Goal: Transaction & Acquisition: Purchase product/service

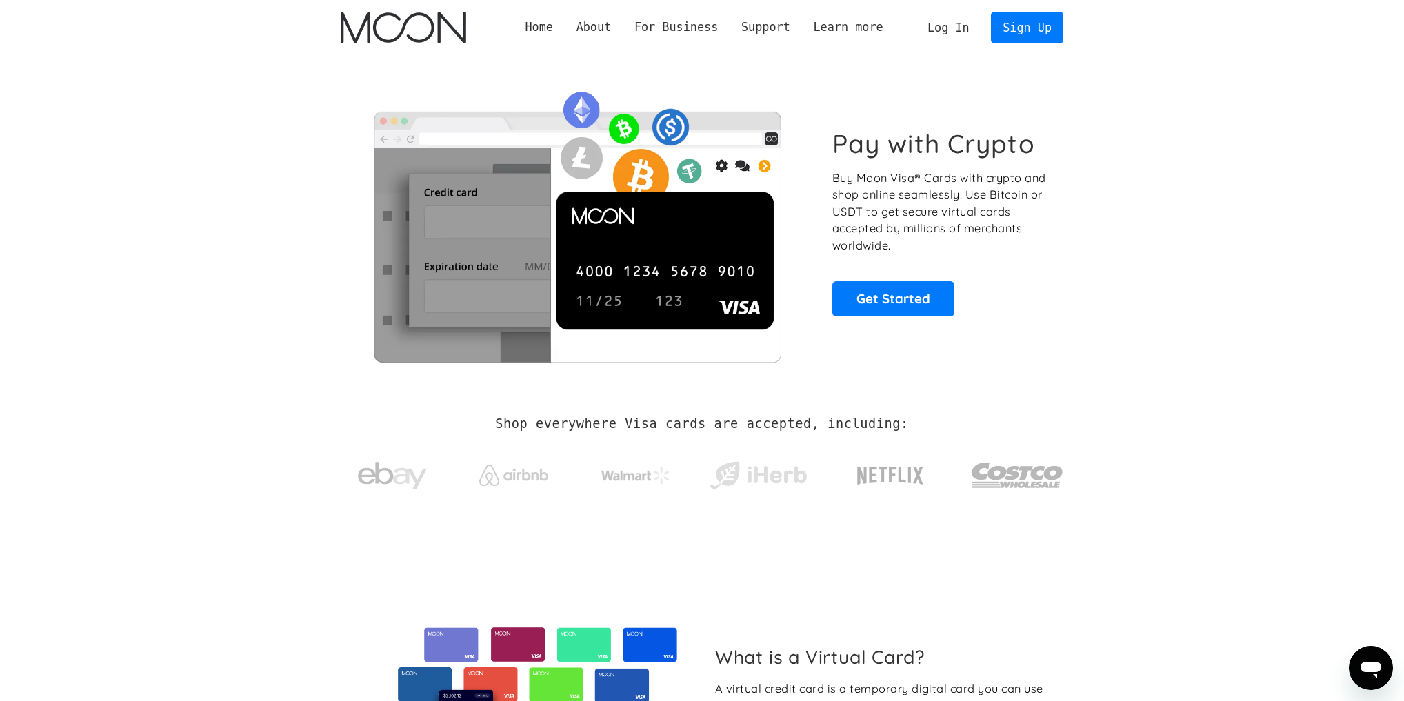
drag, startPoint x: 872, startPoint y: 279, endPoint x: 756, endPoint y: -32, distance: 331.9
click at [919, 312] on link "Get Started" at bounding box center [893, 298] width 122 height 34
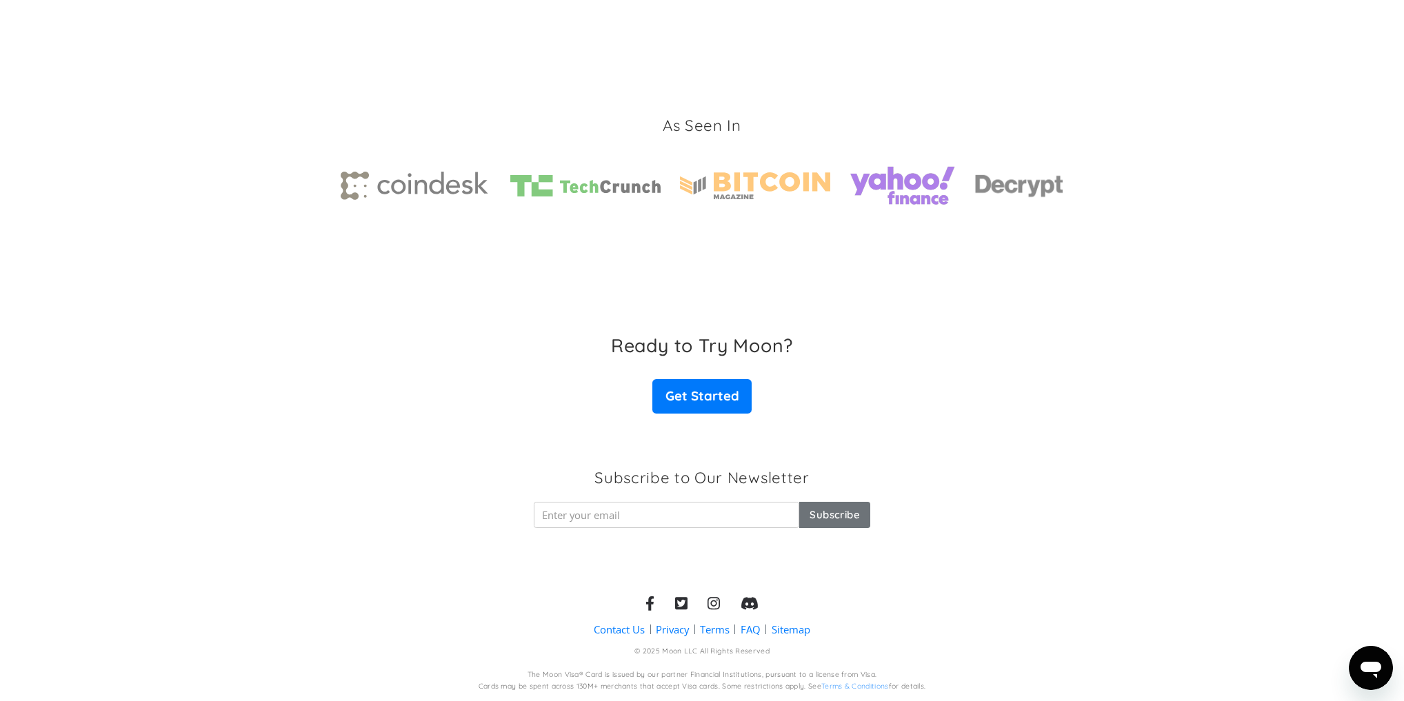
drag, startPoint x: 1161, startPoint y: 695, endPoint x: 1148, endPoint y: 483, distance: 212.8
drag, startPoint x: 1116, startPoint y: 460, endPoint x: 765, endPoint y: 445, distance: 351.4
click at [721, 402] on link "Get Started" at bounding box center [701, 397] width 99 height 34
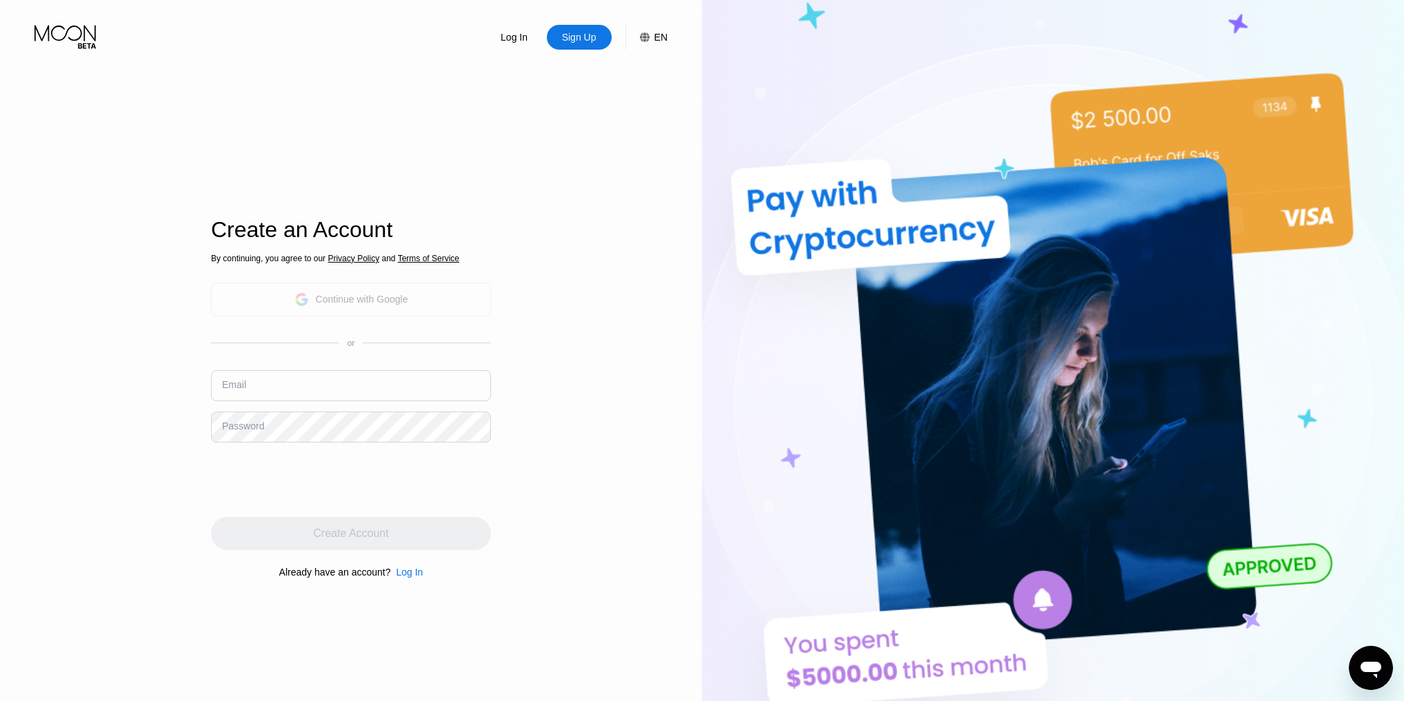
click at [332, 309] on div "Continue with Google" at bounding box center [351, 299] width 114 height 21
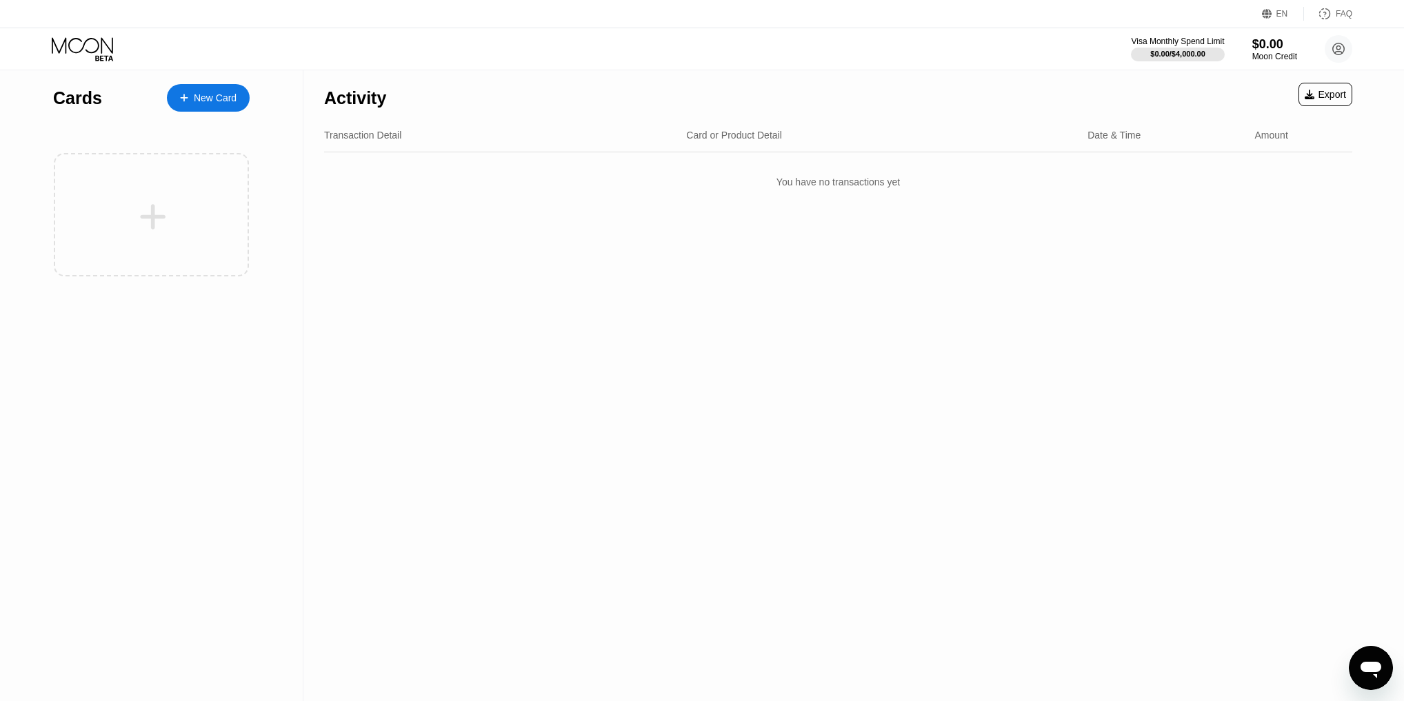
click at [211, 102] on div "New Card" at bounding box center [215, 98] width 43 height 12
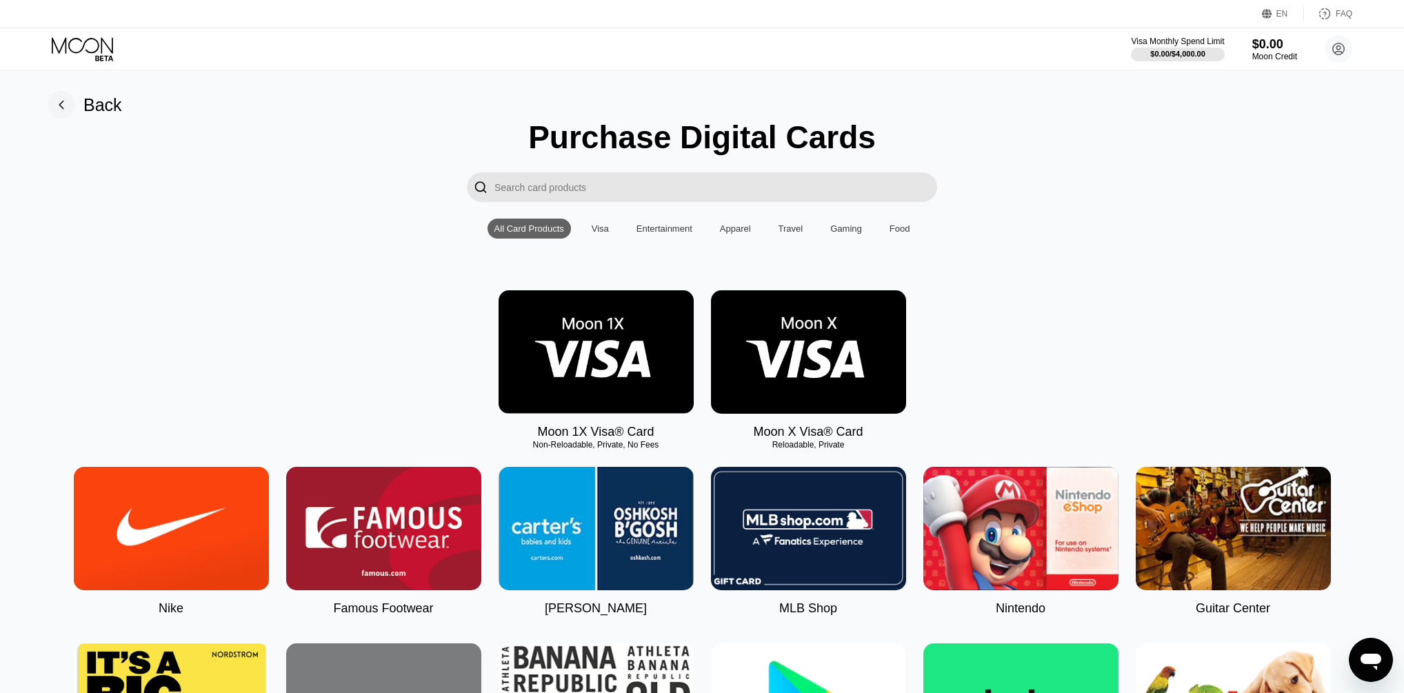
click at [575, 346] on img at bounding box center [596, 351] width 195 height 123
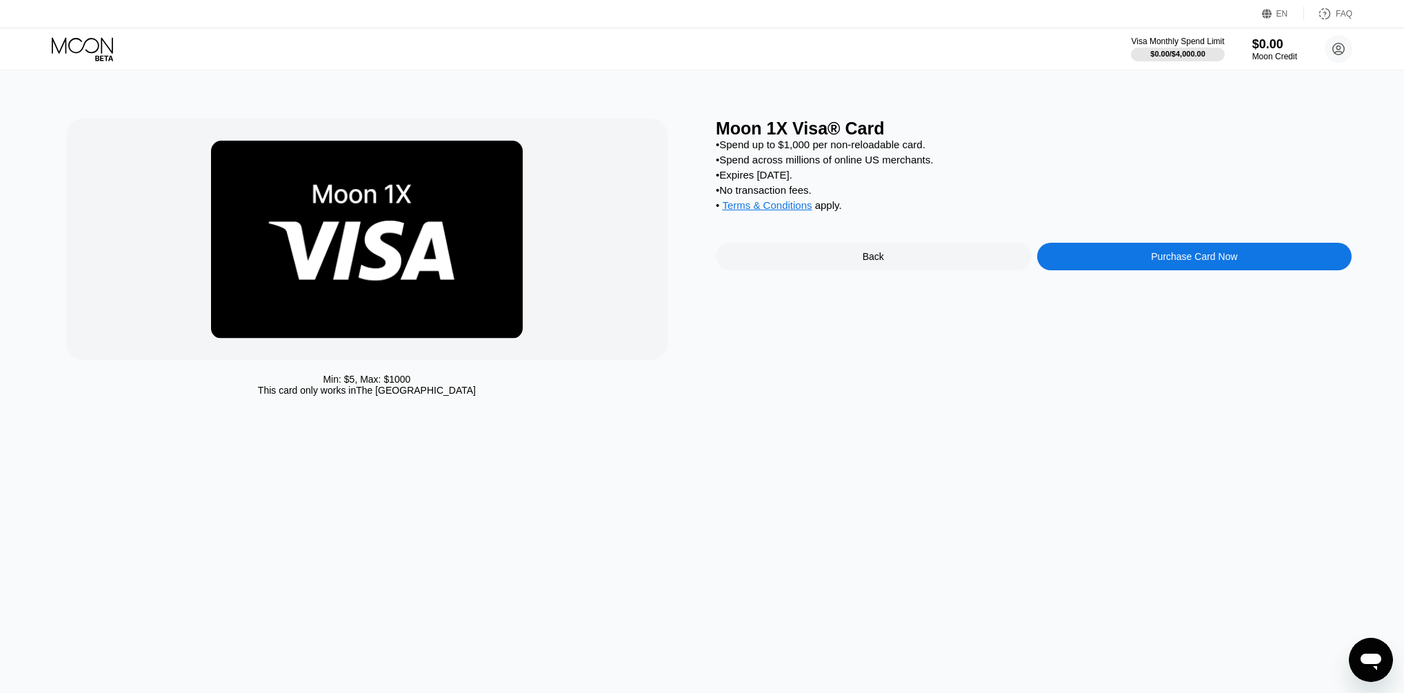
click at [1136, 270] on div "Purchase Card Now" at bounding box center [1194, 257] width 315 height 28
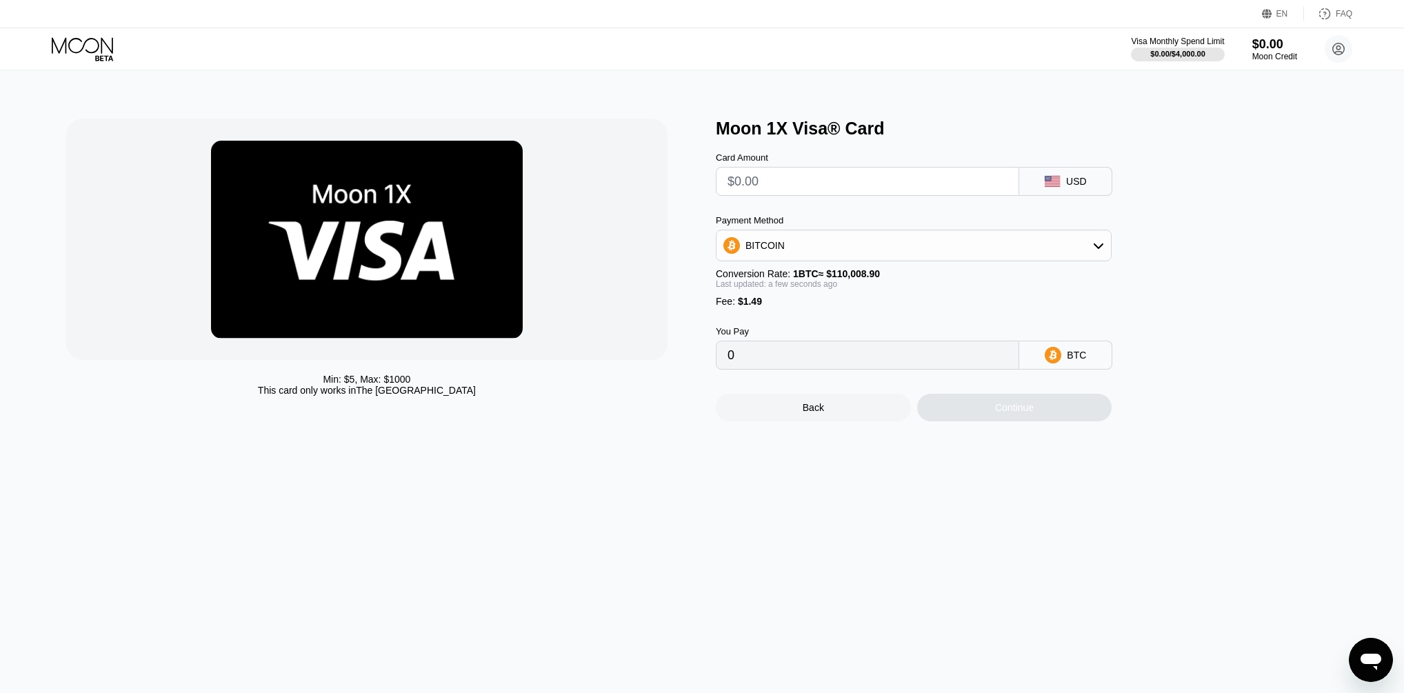
click at [847, 194] on input "text" at bounding box center [868, 182] width 280 height 28
type input "$2"
type input "0.00003173"
type input "$20"
type input "0.00019535"
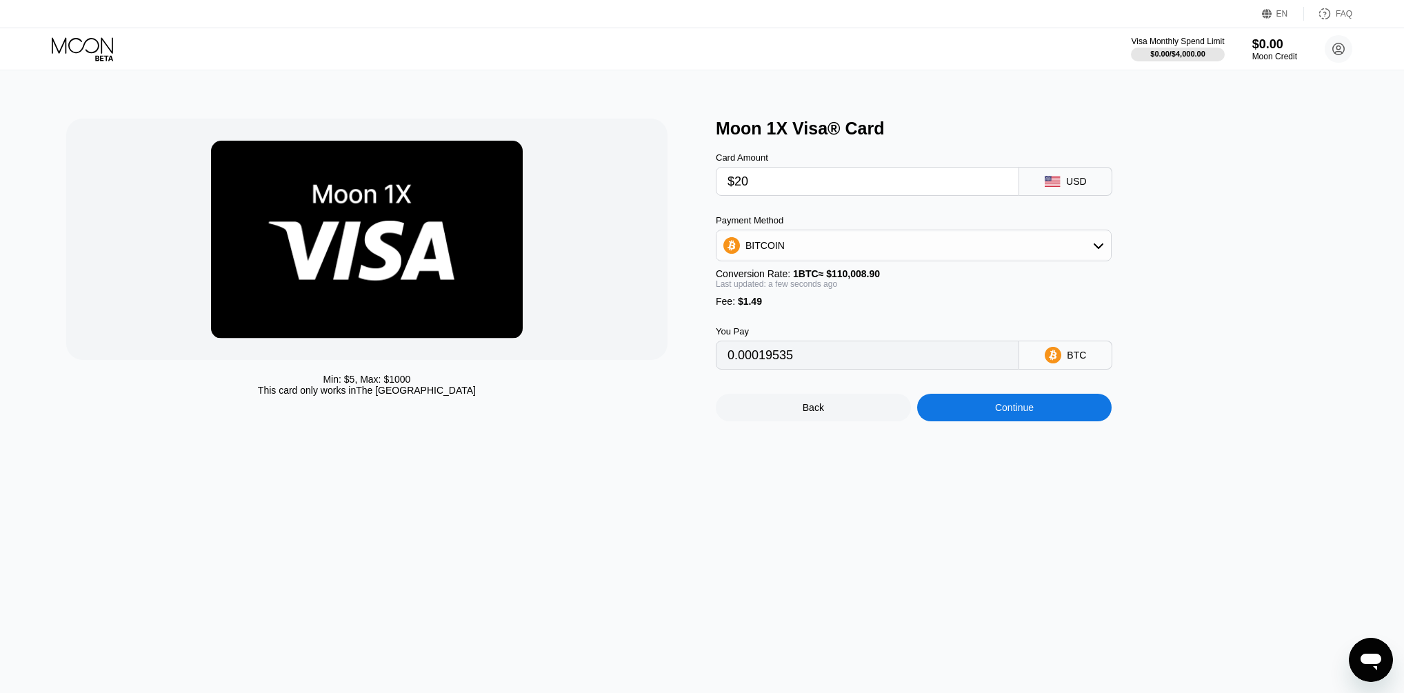
type input "$200"
type input "0.00183158"
type input "$2000"
type input "0.01819390"
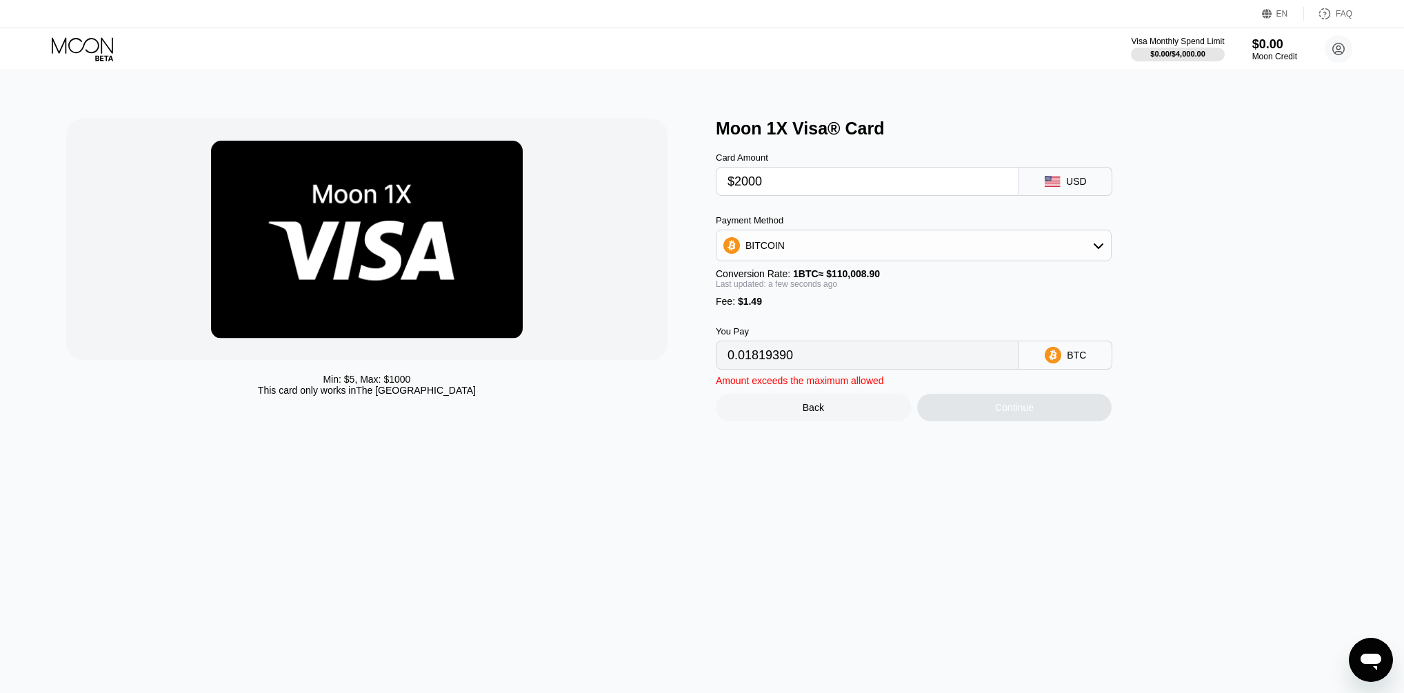
type input "$200"
type input "0.00183158"
type input "$200"
click at [1071, 361] on div "BTC" at bounding box center [1076, 355] width 19 height 11
click at [896, 389] on div "Back Continue" at bounding box center [936, 396] width 441 height 52
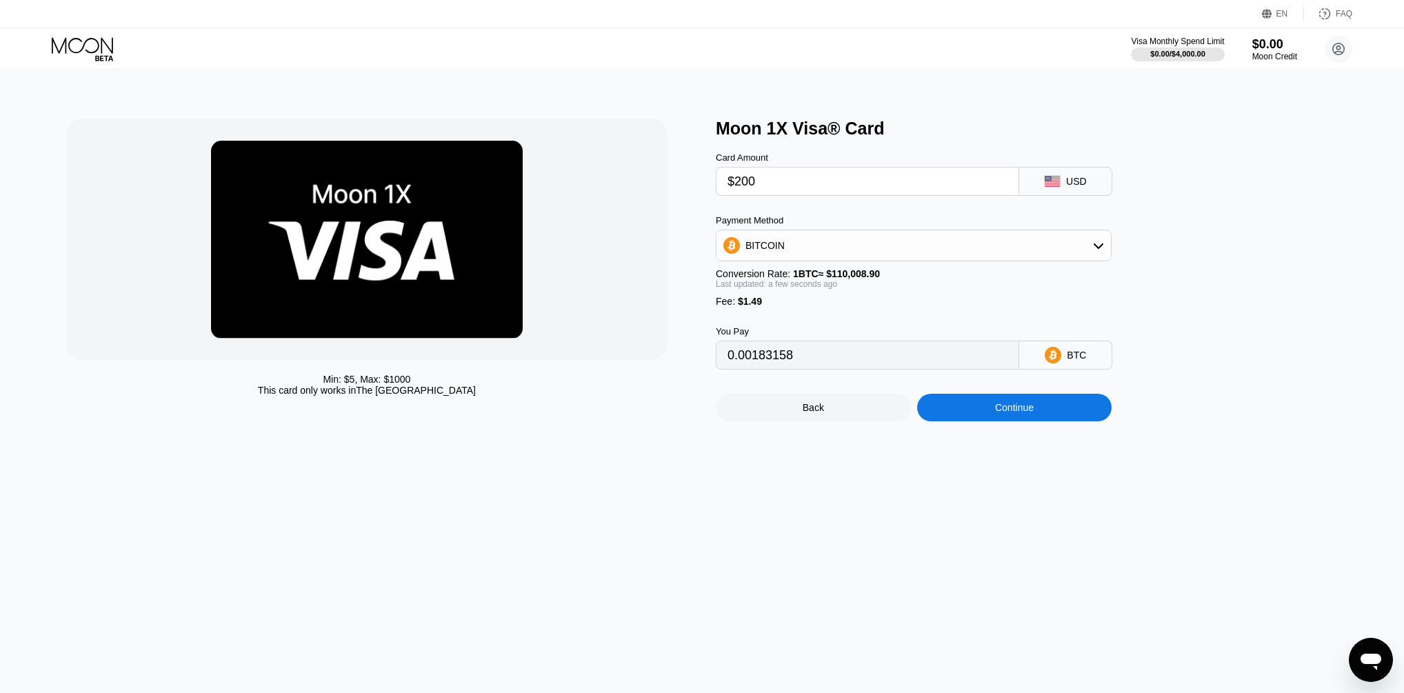
click at [902, 366] on input "0.00183158" at bounding box center [868, 355] width 280 height 28
drag, startPoint x: 902, startPoint y: 366, endPoint x: 659, endPoint y: 317, distance: 247.7
click at [659, 317] on div "Min: $ 5 , Max: $ 1000 This card only works in The United States Moon 1X Visa® …" at bounding box center [702, 270] width 1272 height 303
click at [898, 257] on div "BITCOIN" at bounding box center [914, 246] width 395 height 28
click at [837, 319] on div "USDT on TRON" at bounding box center [921, 313] width 357 height 11
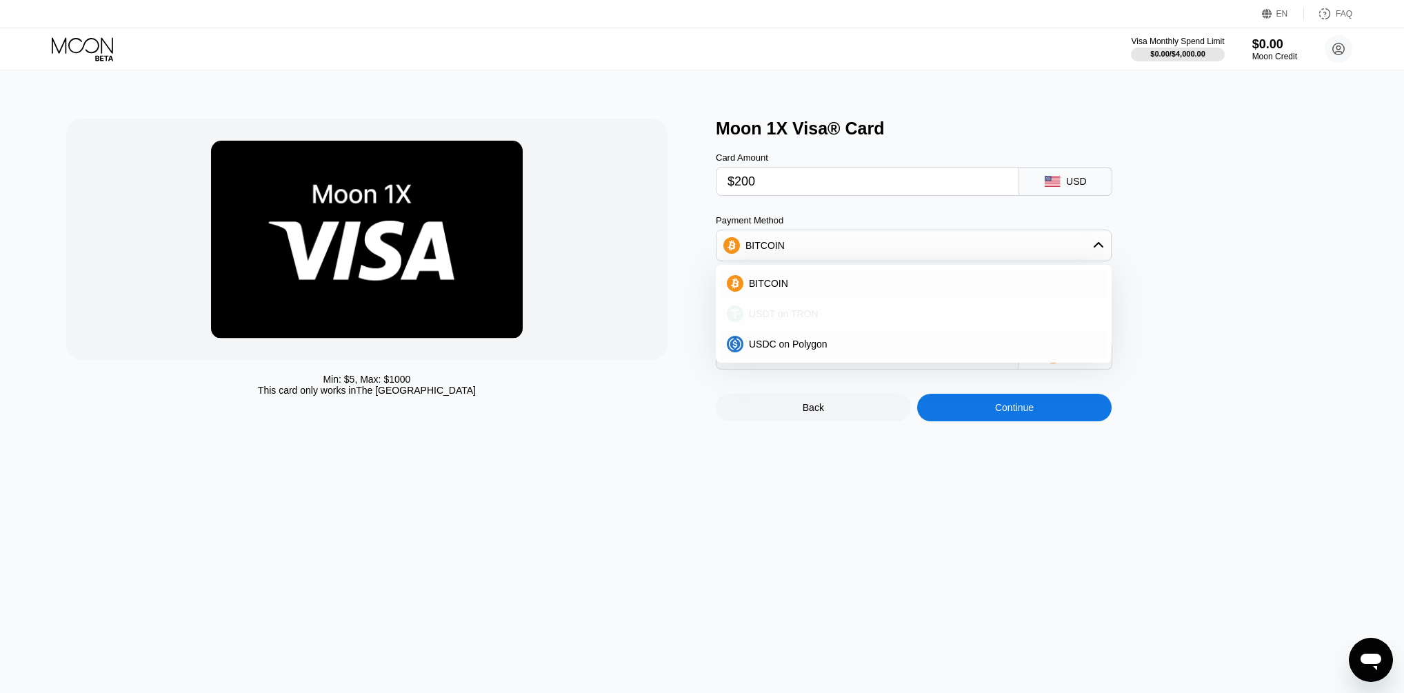
type input "203.53"
click at [889, 369] on input "203.53" at bounding box center [868, 355] width 280 height 28
click at [1030, 413] on div "Continue" at bounding box center [1014, 407] width 39 height 11
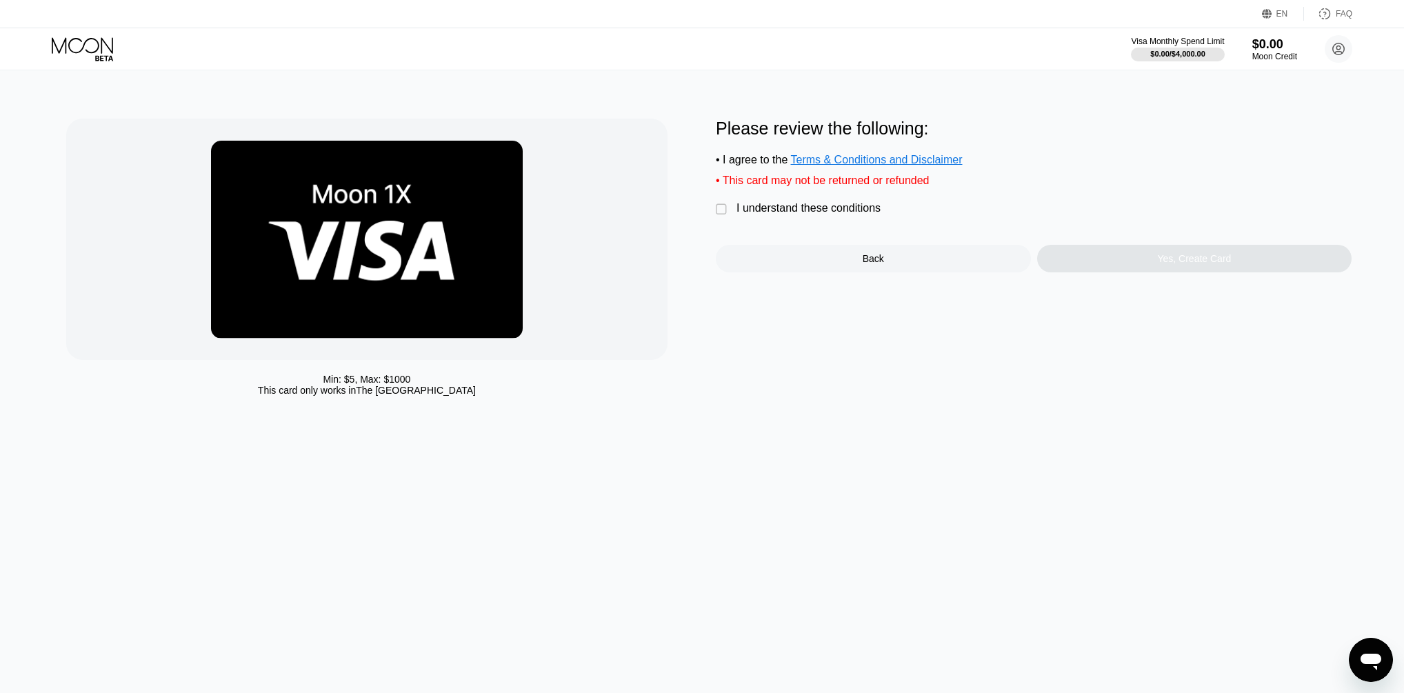
click at [785, 214] on div "I understand these conditions" at bounding box center [809, 208] width 144 height 12
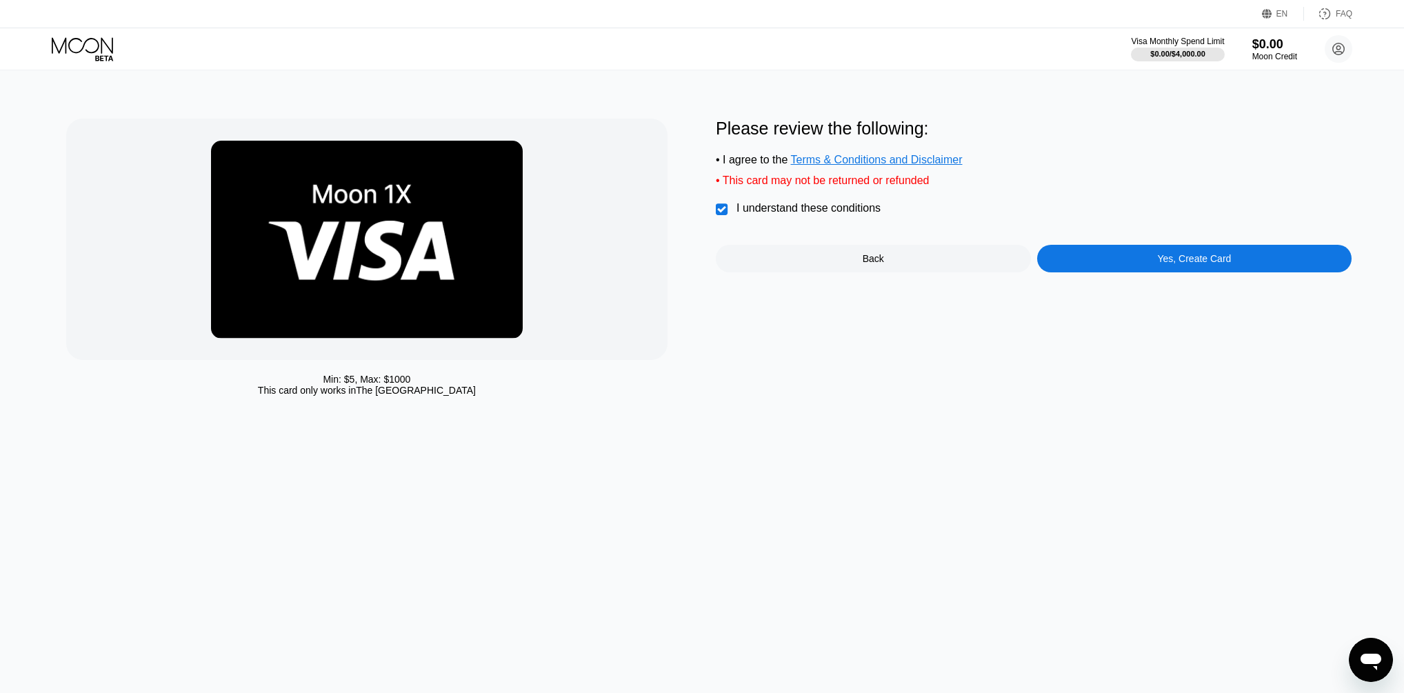
click at [1149, 272] on div "Yes, Create Card" at bounding box center [1194, 259] width 315 height 28
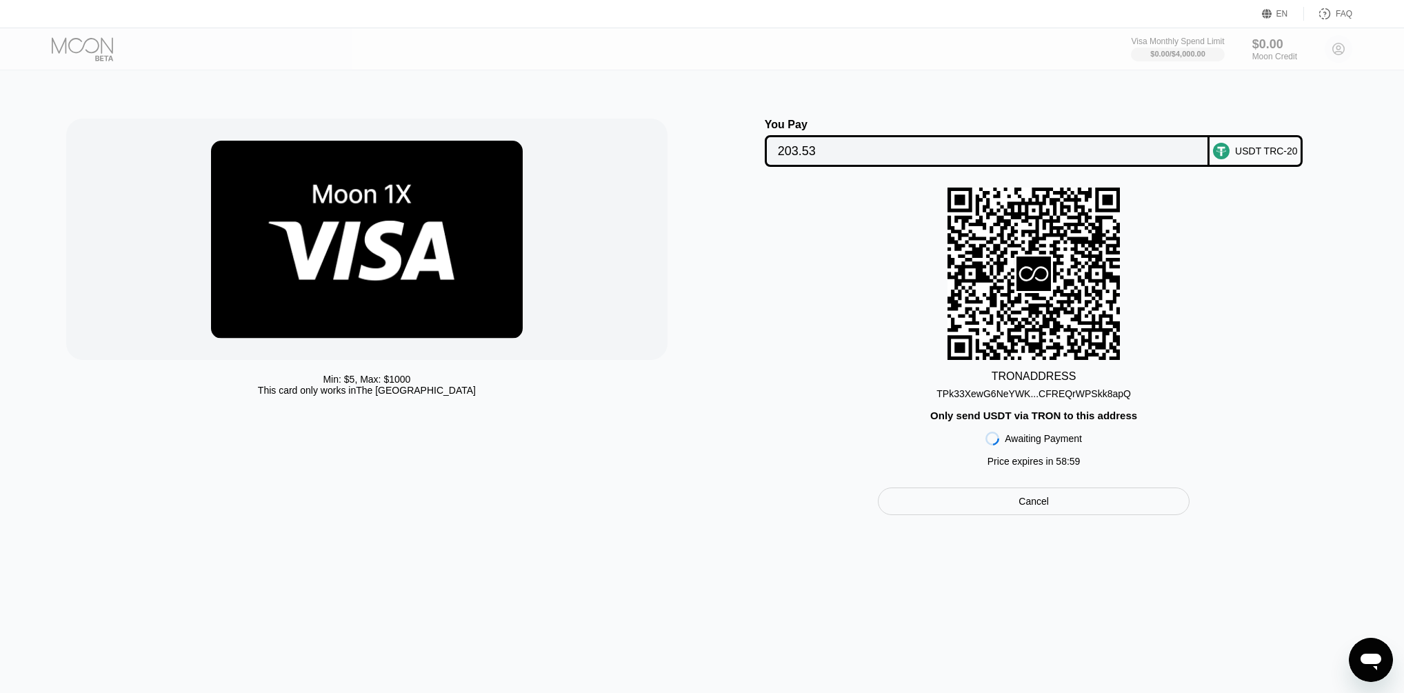
click at [1392, 408] on div "Min: $ 5 , Max: $ 1000 This card only works in The United States You Pay 203.53…" at bounding box center [702, 381] width 1412 height 623
click at [1026, 399] on div "TPk33XewG6NeYWK...CFREQrWPSkk8apQ" at bounding box center [1034, 393] width 194 height 11
click at [1070, 290] on rect at bounding box center [1034, 274] width 172 height 172
click at [1048, 528] on div "Min: $ 5 , Max: $ 1000 This card only works in The United States You Pay 203.53…" at bounding box center [702, 381] width 1412 height 623
click at [1051, 515] on div "Cancel" at bounding box center [1034, 502] width 312 height 28
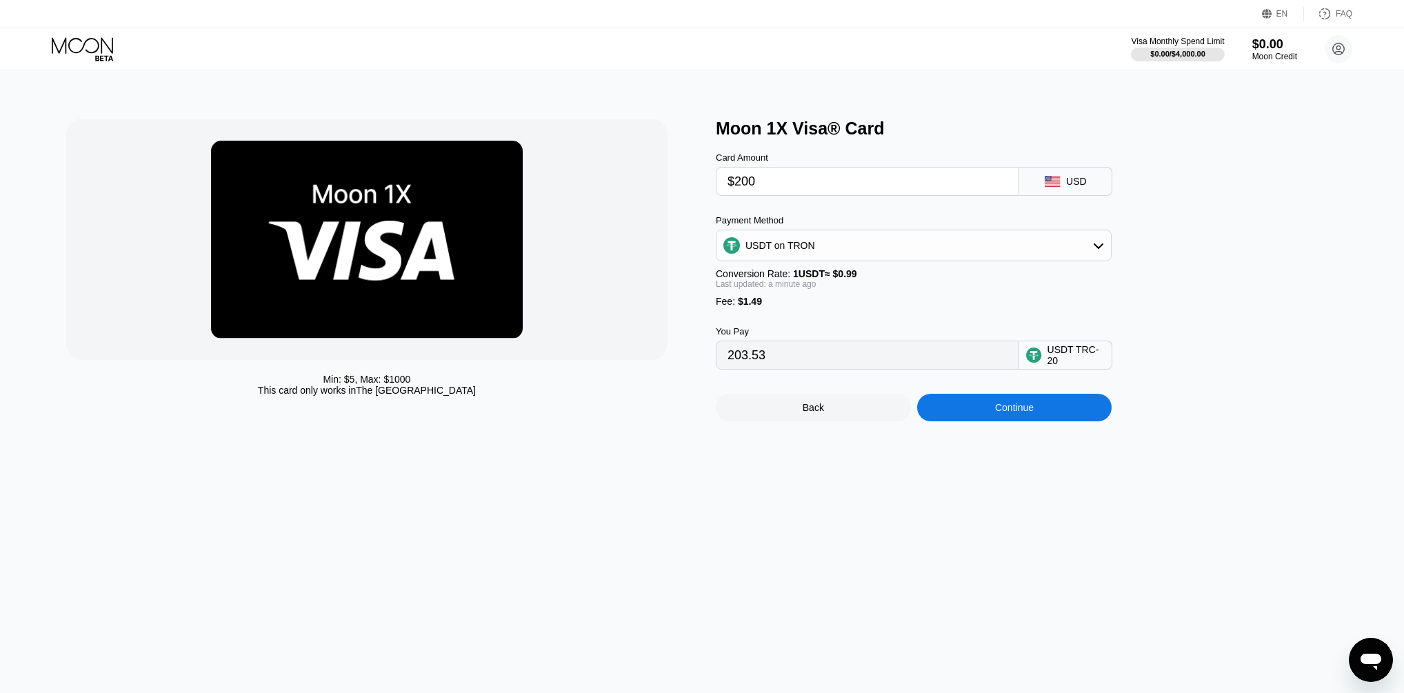
click at [839, 414] on div "Back" at bounding box center [813, 408] width 195 height 28
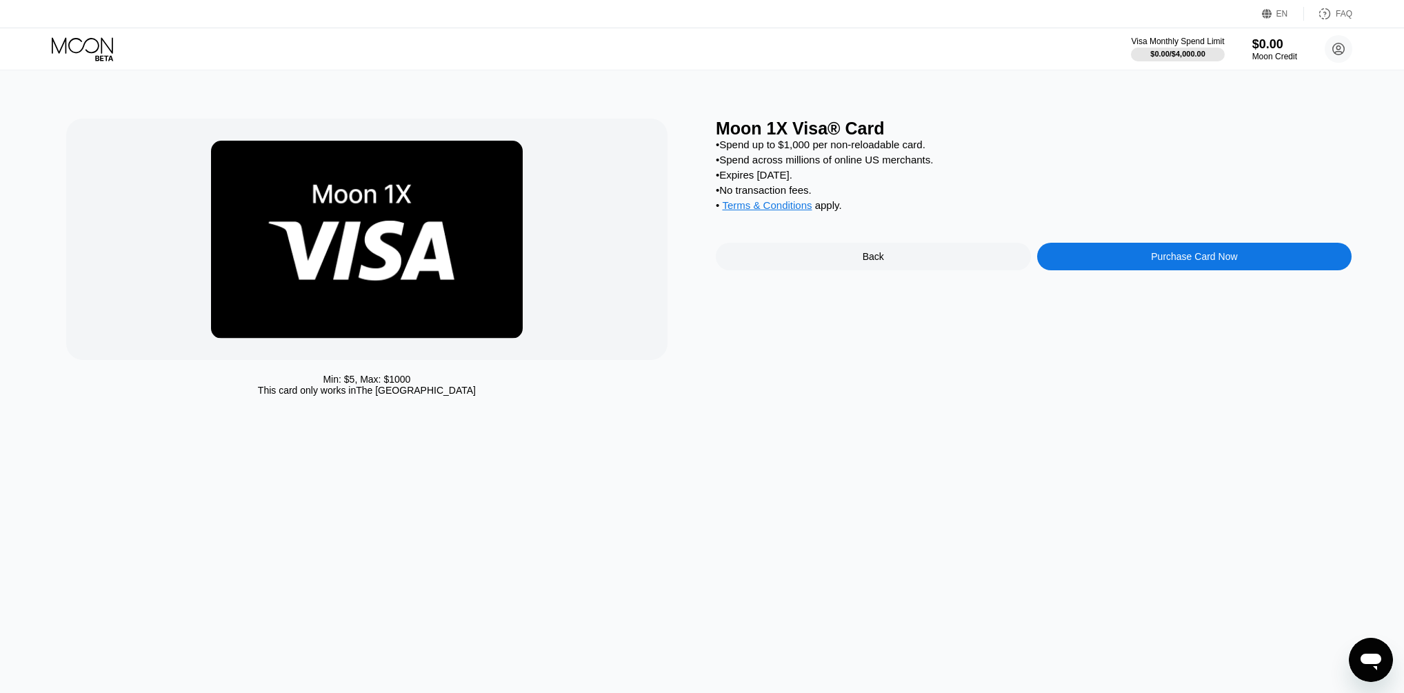
click at [890, 270] on div "Back" at bounding box center [873, 257] width 315 height 28
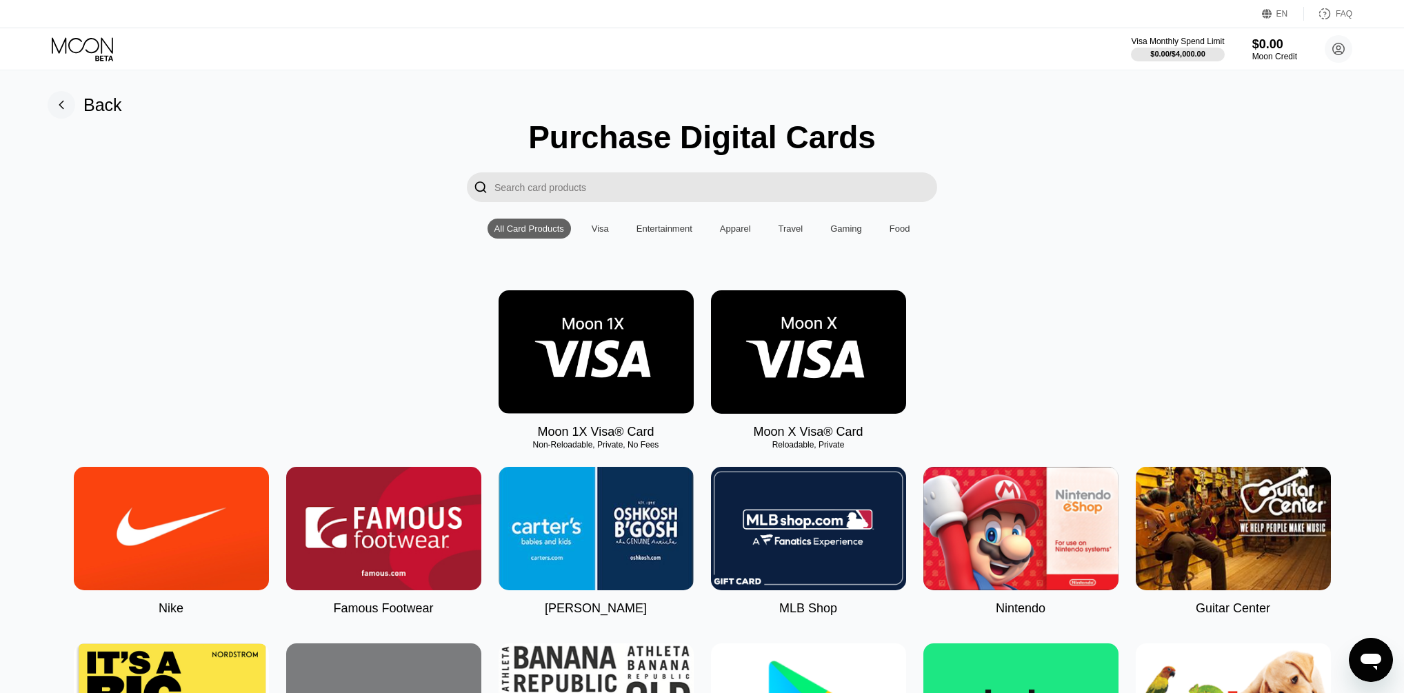
click at [861, 340] on img at bounding box center [808, 351] width 195 height 123
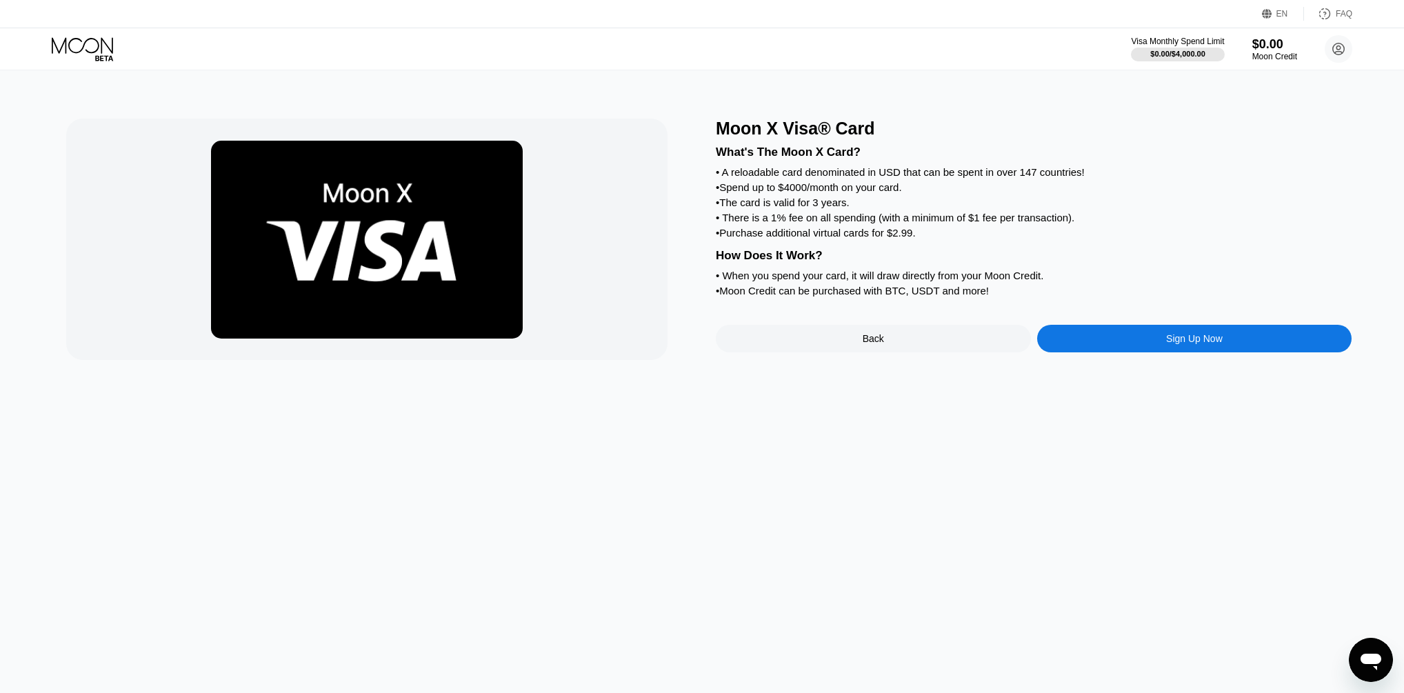
click at [1099, 350] on div "Sign Up Now" at bounding box center [1194, 339] width 315 height 28
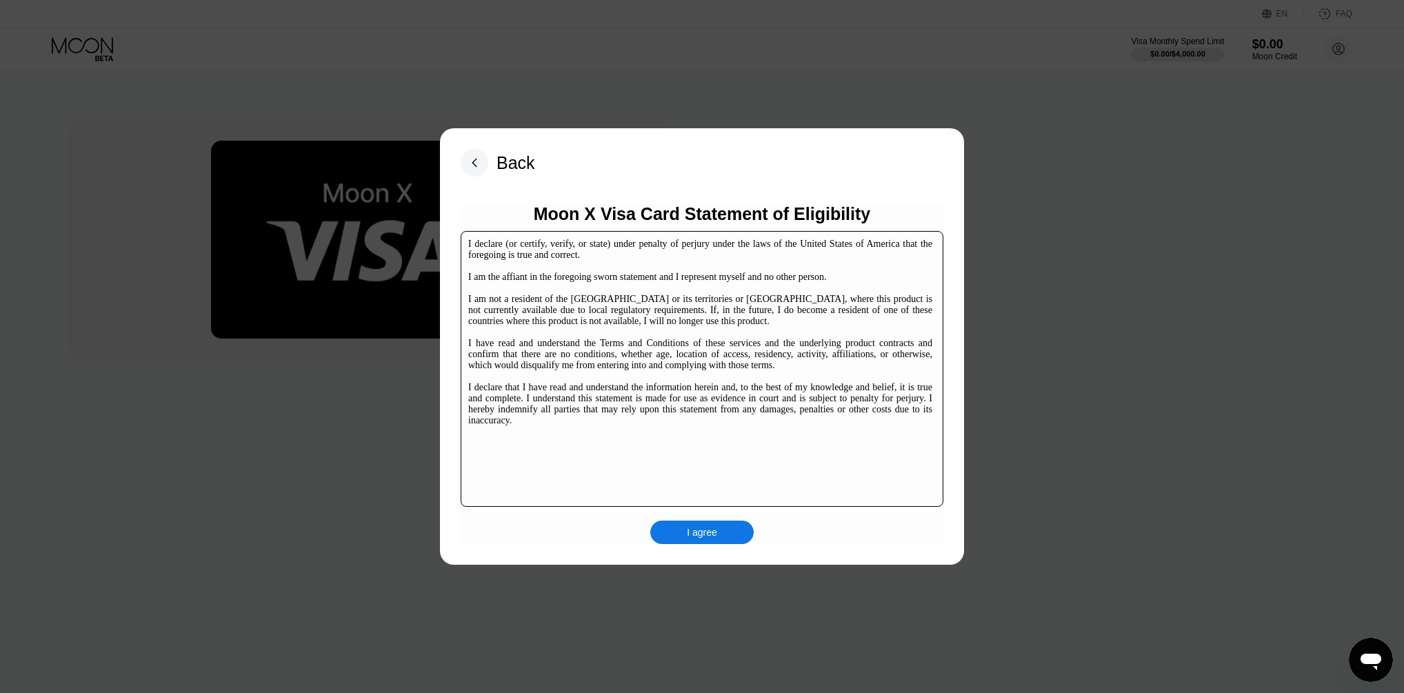
click at [704, 527] on div "I agree" at bounding box center [701, 532] width 103 height 23
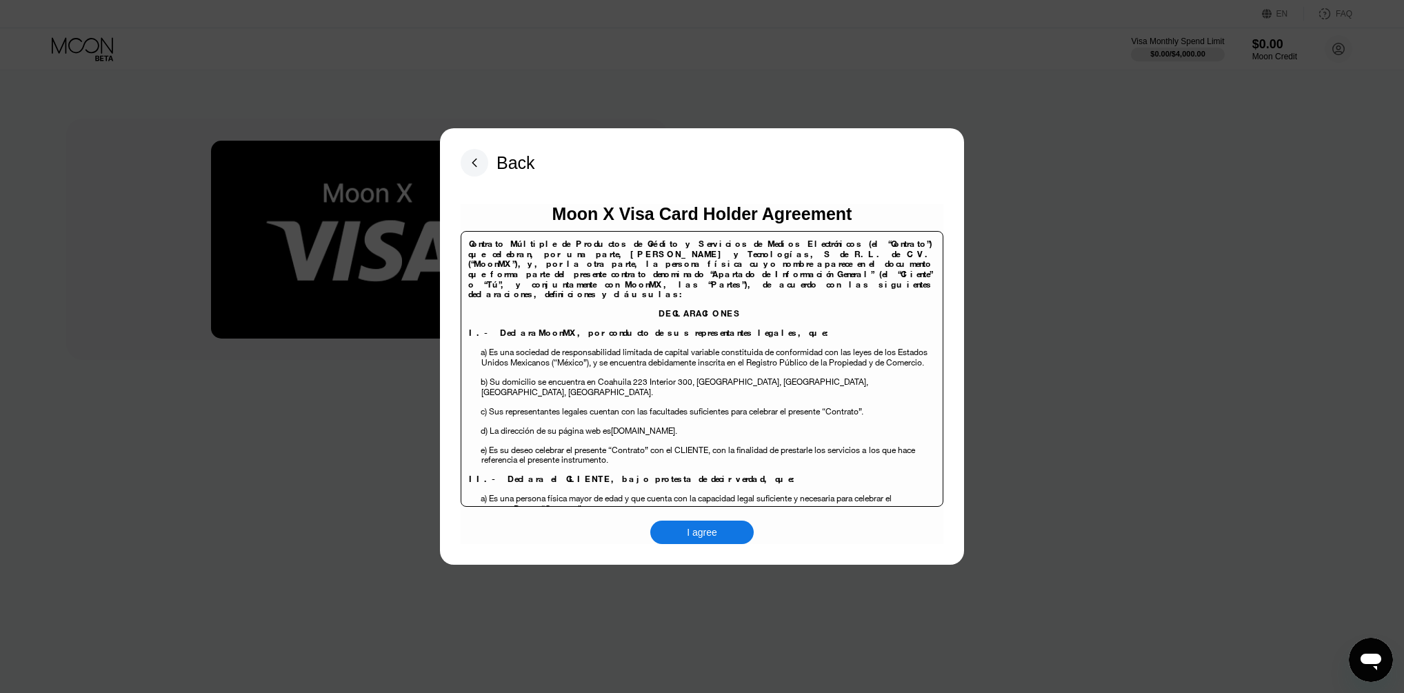
click at [718, 532] on div "I agree" at bounding box center [701, 532] width 103 height 23
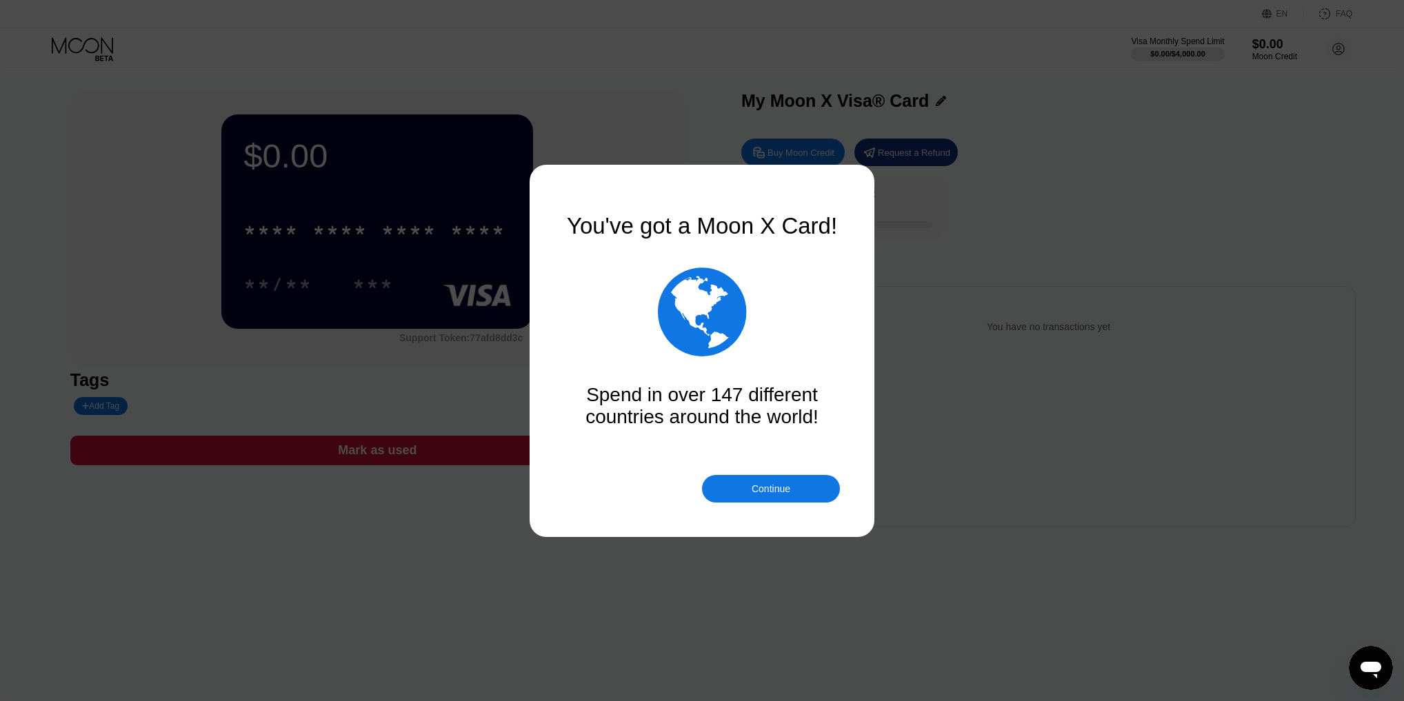
click at [746, 483] on div "Continue" at bounding box center [771, 489] width 138 height 28
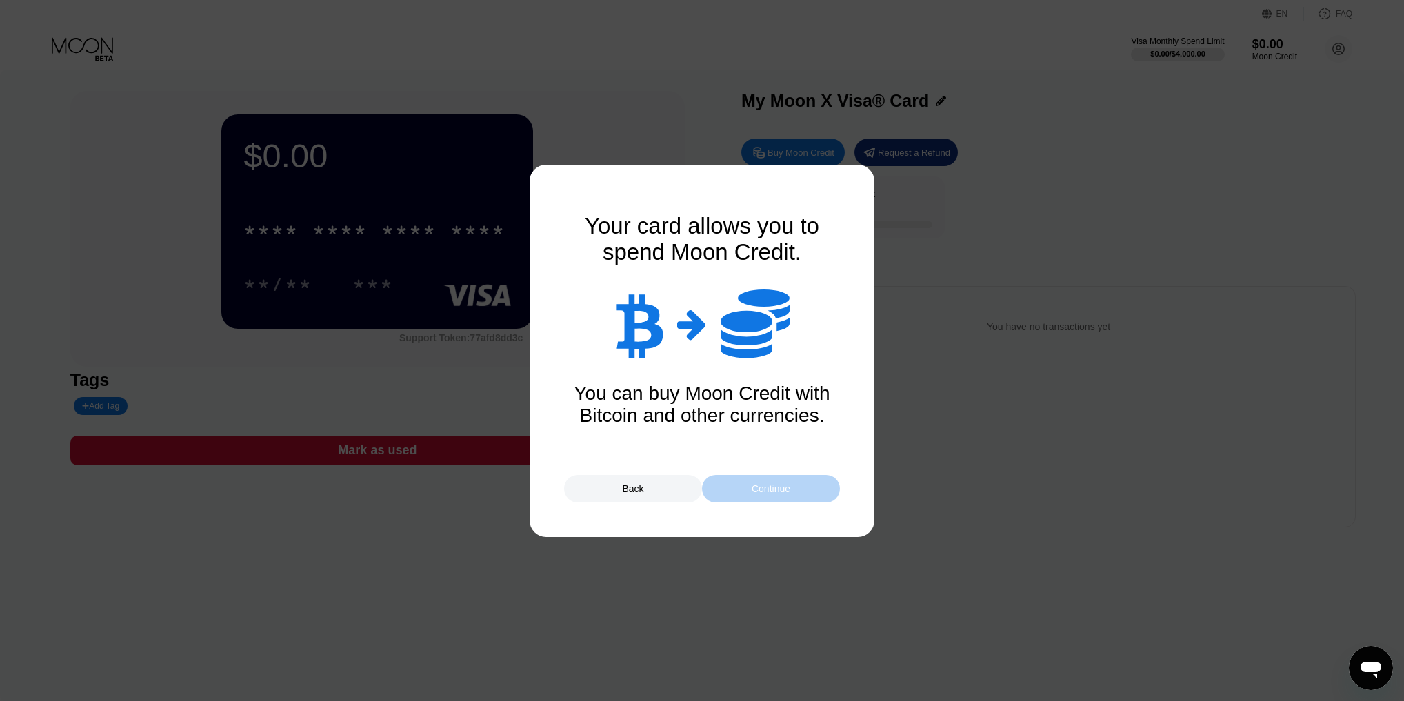
click at [746, 483] on div "Continue" at bounding box center [771, 489] width 138 height 28
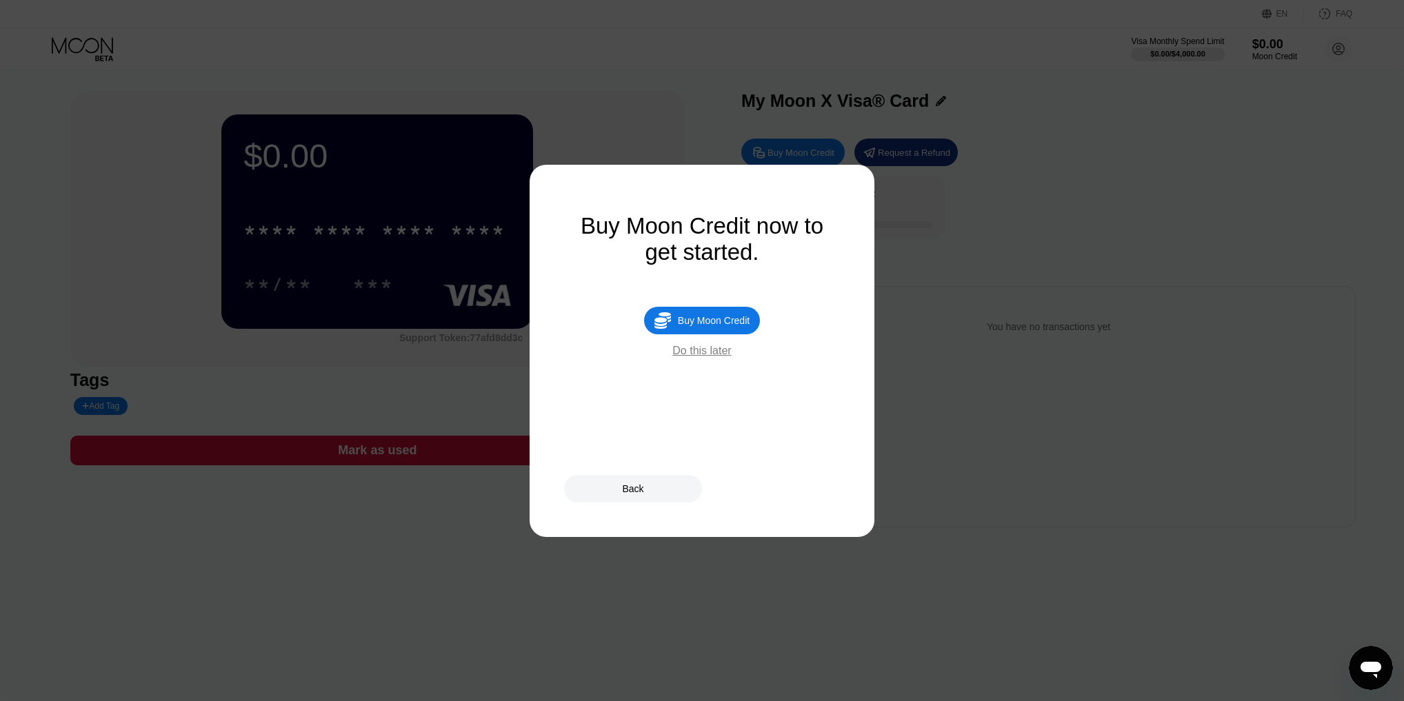
click at [656, 487] on div "Back" at bounding box center [633, 489] width 138 height 28
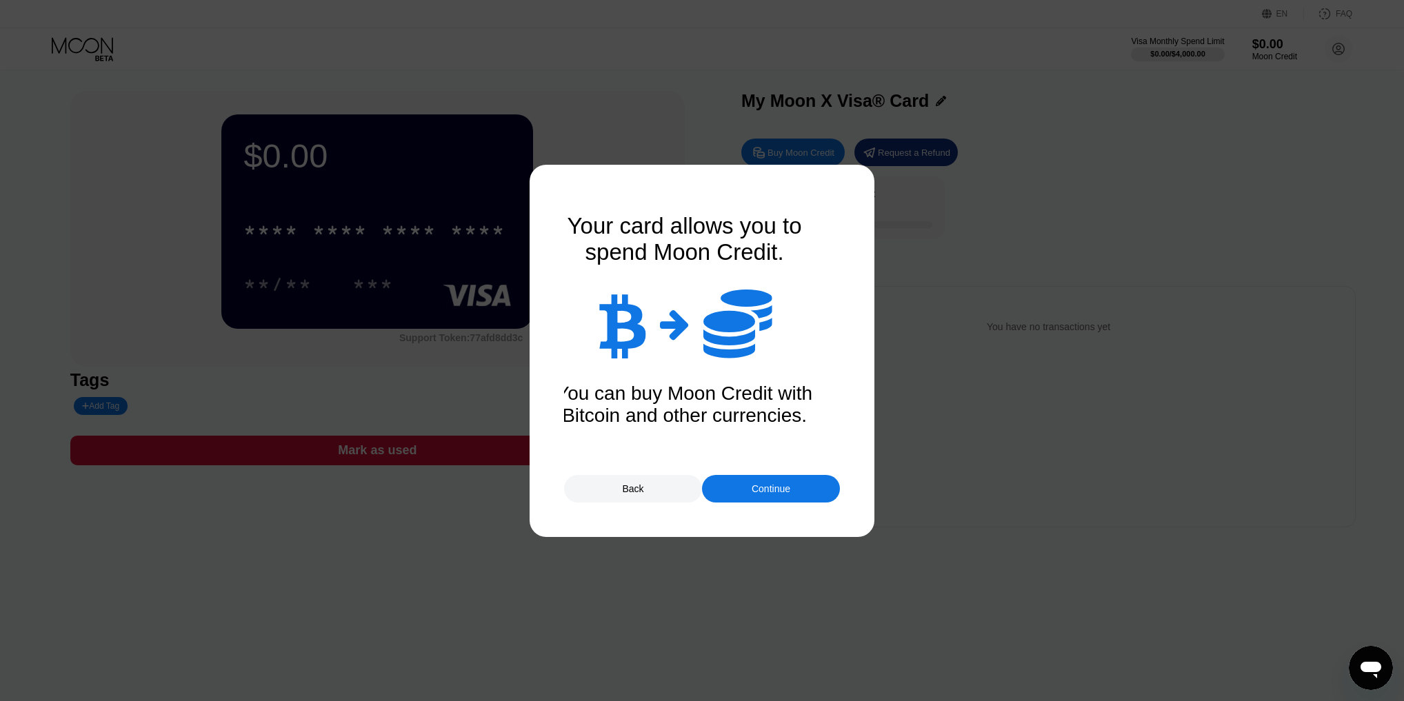
click at [803, 497] on div "Continue" at bounding box center [771, 489] width 138 height 28
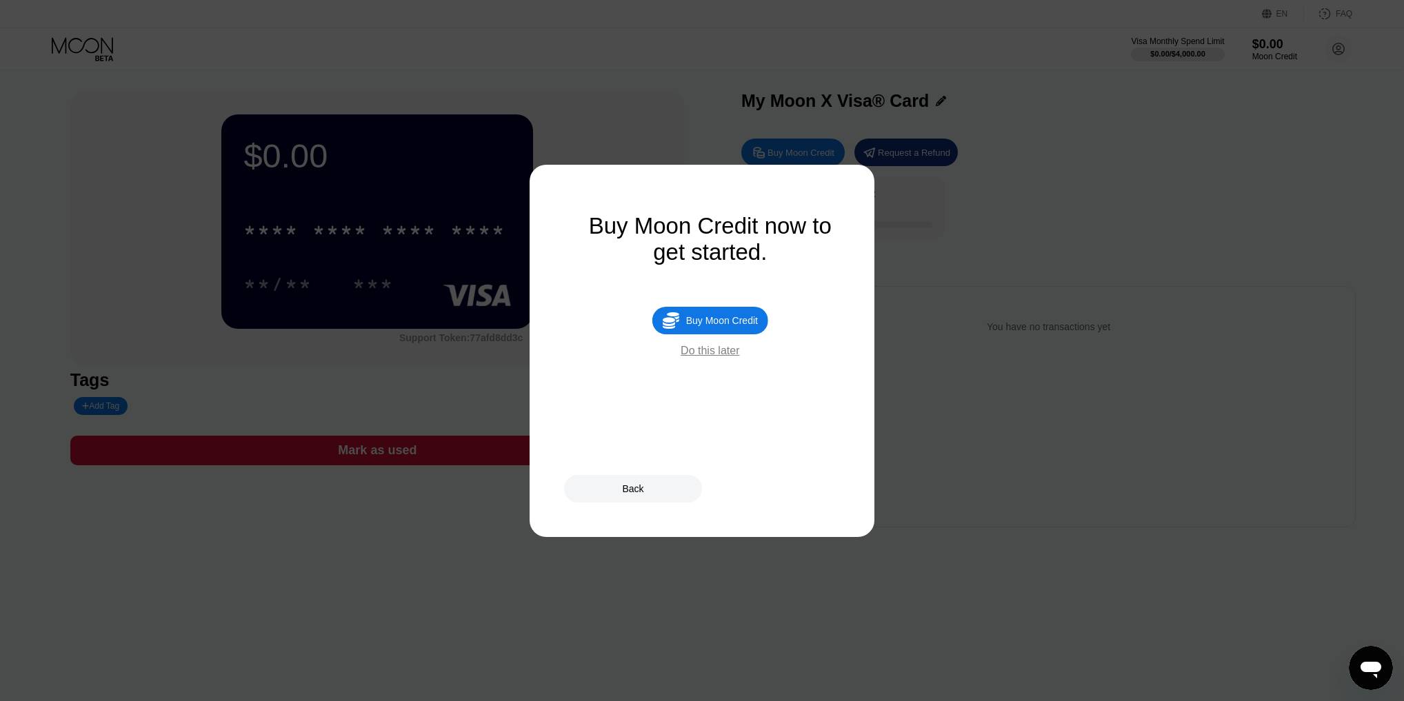
click at [720, 326] on div "Buy Moon Credit" at bounding box center [722, 320] width 72 height 11
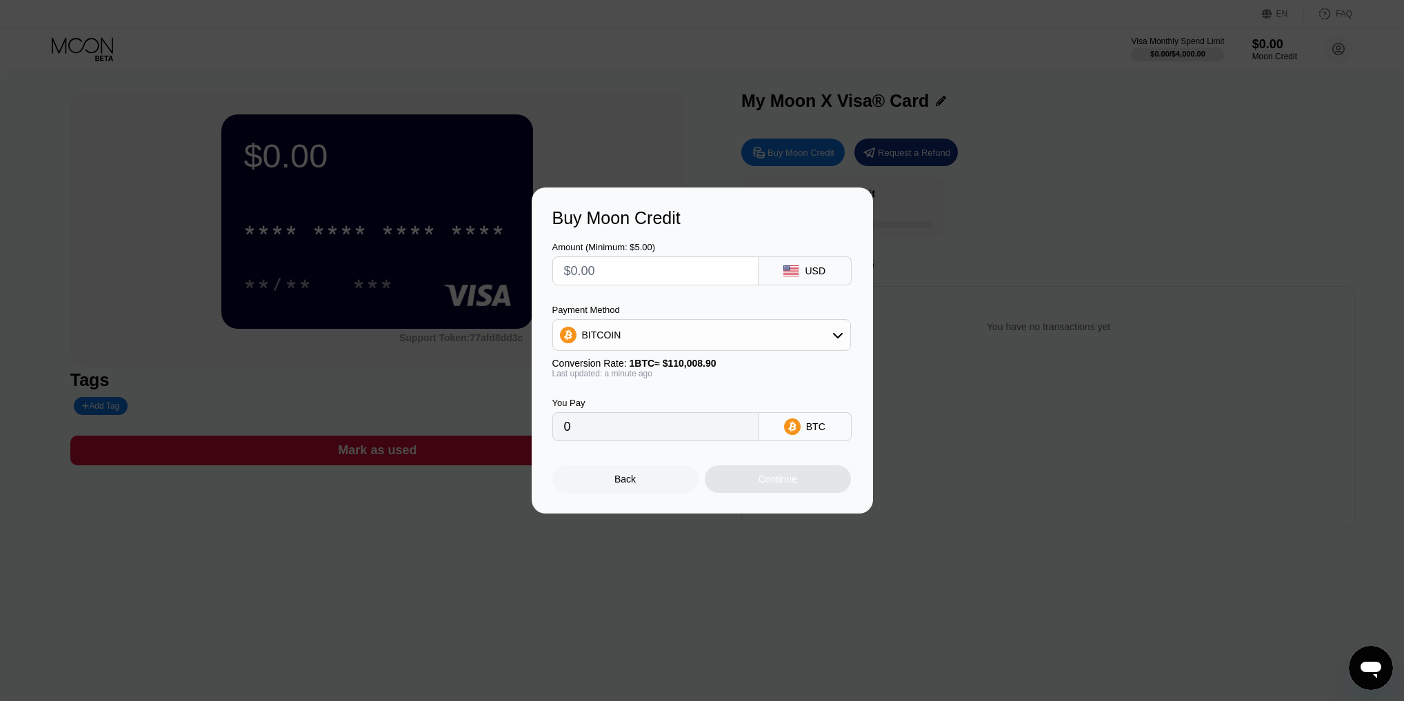
click at [984, 312] on div "Buy Moon Credit Amount (Minimum: $5.00) USD Payment Method BITCOIN Conversion R…" at bounding box center [702, 351] width 1404 height 326
click at [601, 484] on div "Back" at bounding box center [625, 480] width 146 height 28
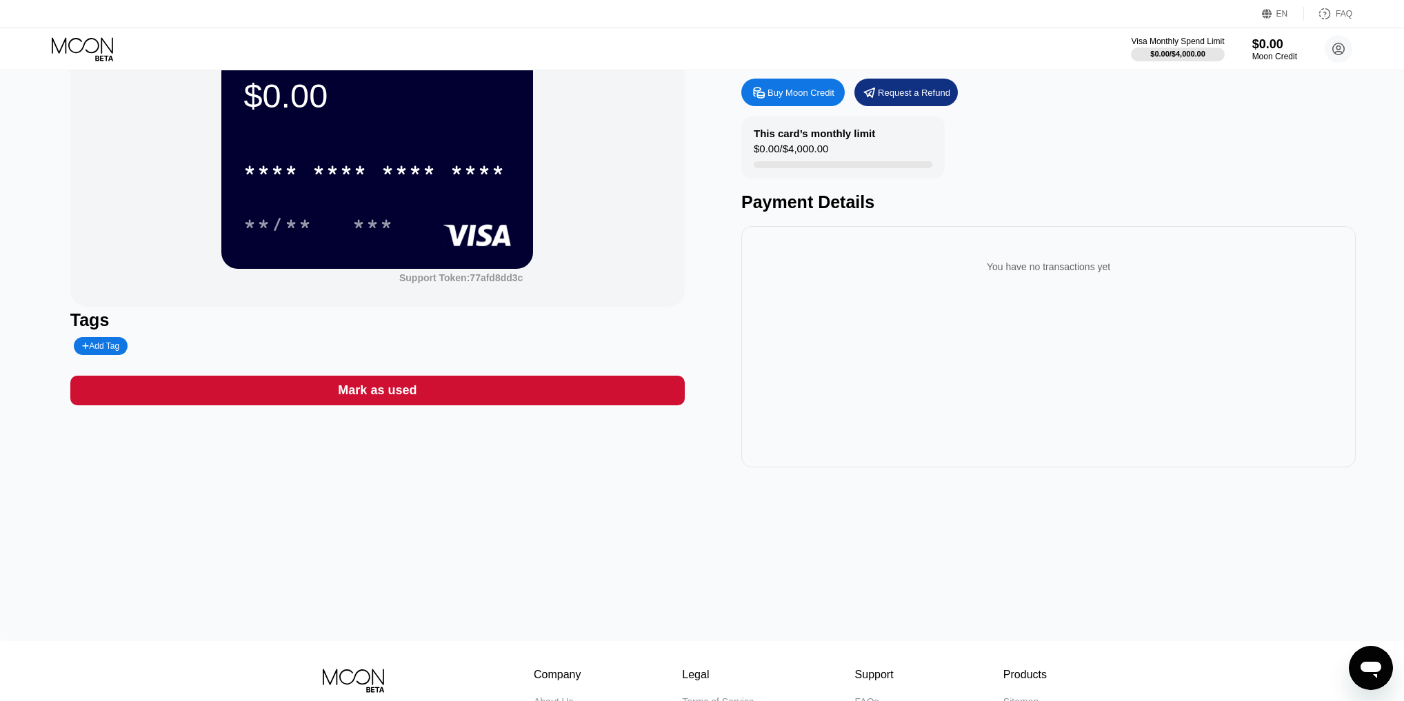
scroll to position [44, 0]
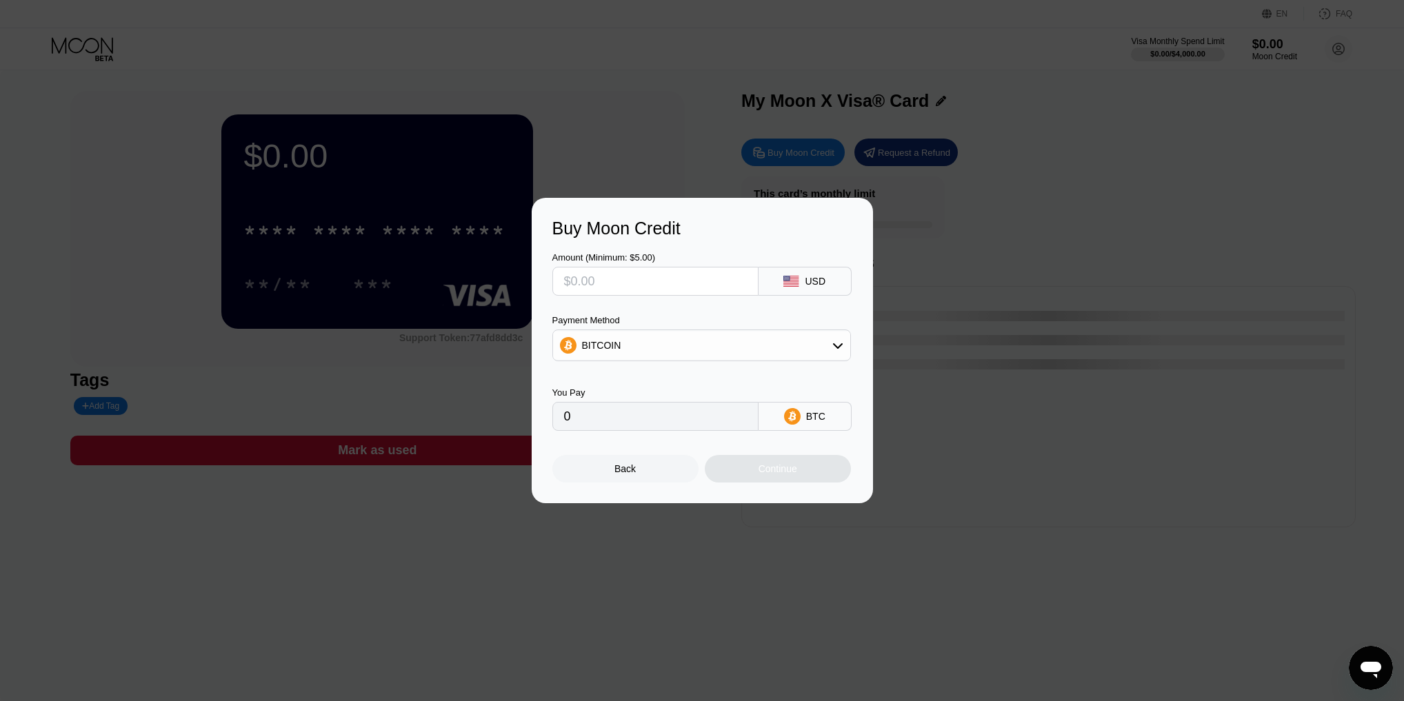
click at [1195, 310] on div "Buy Moon Credit Amount (Minimum: $5.00) USD Payment Method BITCOIN You Pay 0 BT…" at bounding box center [702, 351] width 1404 height 306
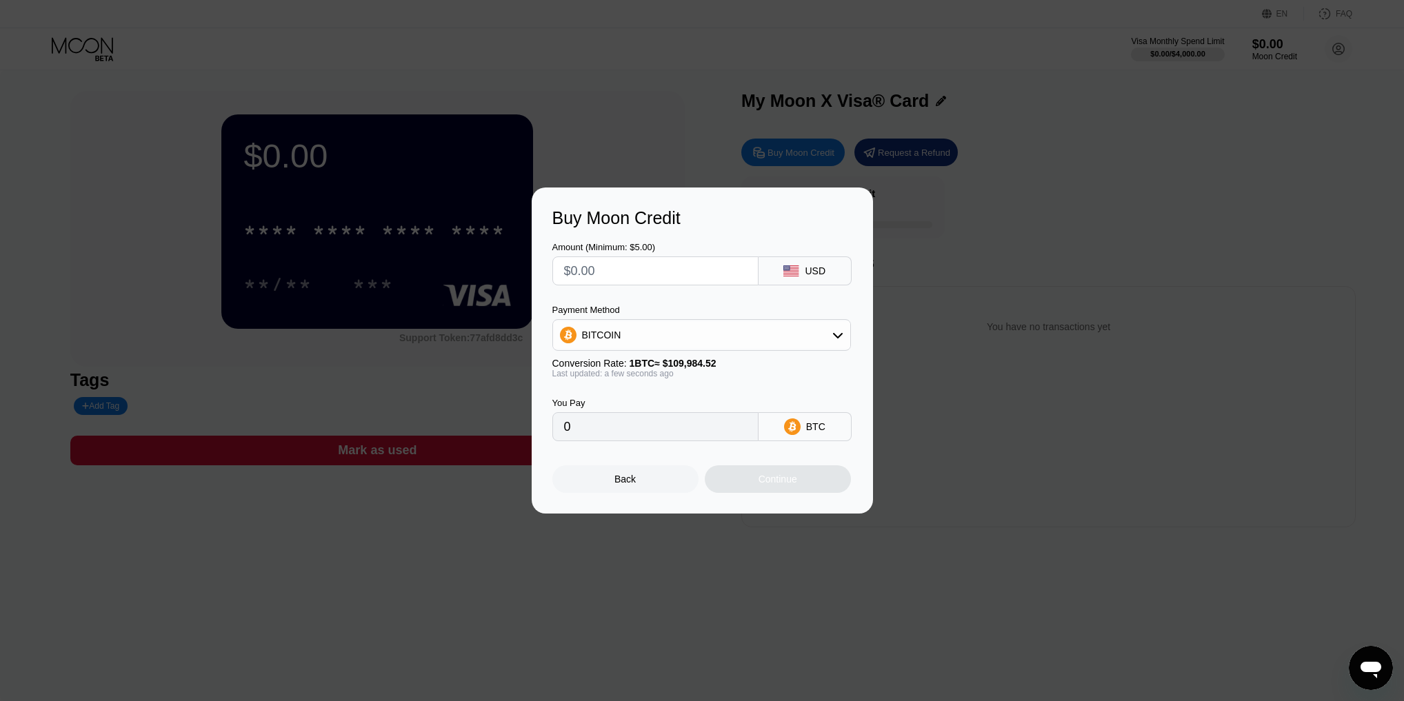
drag, startPoint x: 1050, startPoint y: 388, endPoint x: 1012, endPoint y: 389, distance: 38.6
click at [1049, 388] on div "Buy Moon Credit Amount (Minimum: $5.00) USD Payment Method BITCOIN Conversion R…" at bounding box center [702, 351] width 1404 height 326
click at [718, 325] on div "BITCOIN" at bounding box center [701, 335] width 297 height 28
click at [657, 394] on div "USDT on TRON" at bounding box center [702, 404] width 290 height 28
type input "0.00"
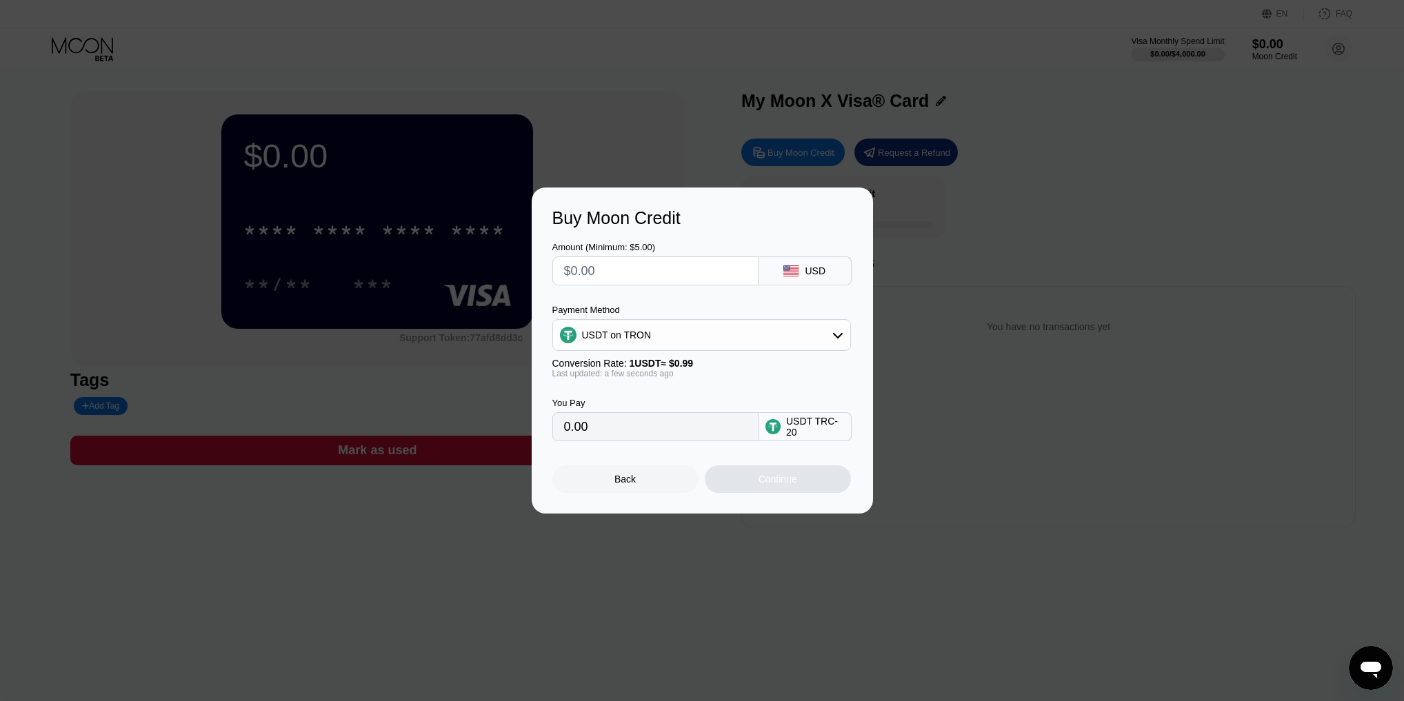
click at [649, 430] on input "0.00" at bounding box center [655, 427] width 183 height 28
drag, startPoint x: 646, startPoint y: 430, endPoint x: 517, endPoint y: 426, distance: 129.7
click at [520, 426] on div "Buy Moon Credit Amount (Minimum: $5.00) USD Payment Method USDT on TRON Convers…" at bounding box center [702, 351] width 1404 height 326
click at [695, 277] on input "text" at bounding box center [655, 271] width 183 height 28
type input "$2"
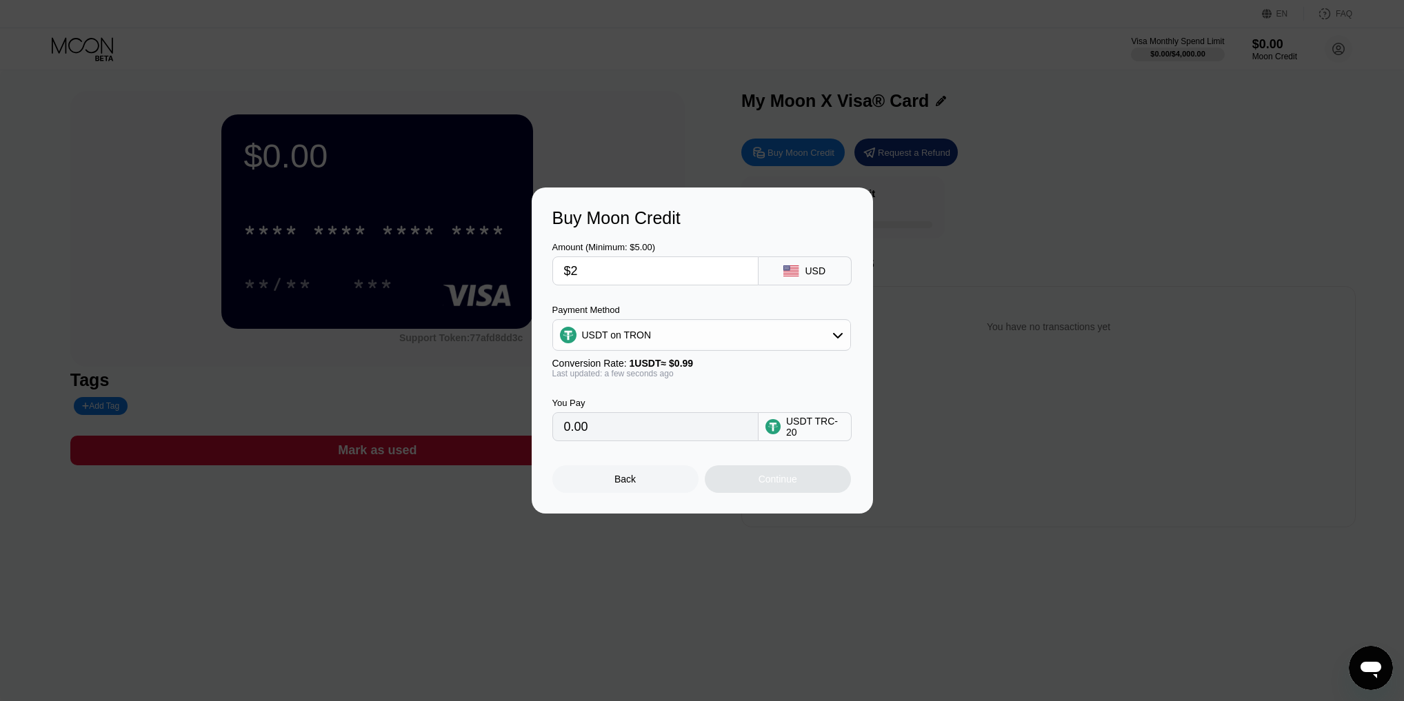
type input "2.02"
type input "$20"
type input "20.20"
type input "$200"
type input "202.02"
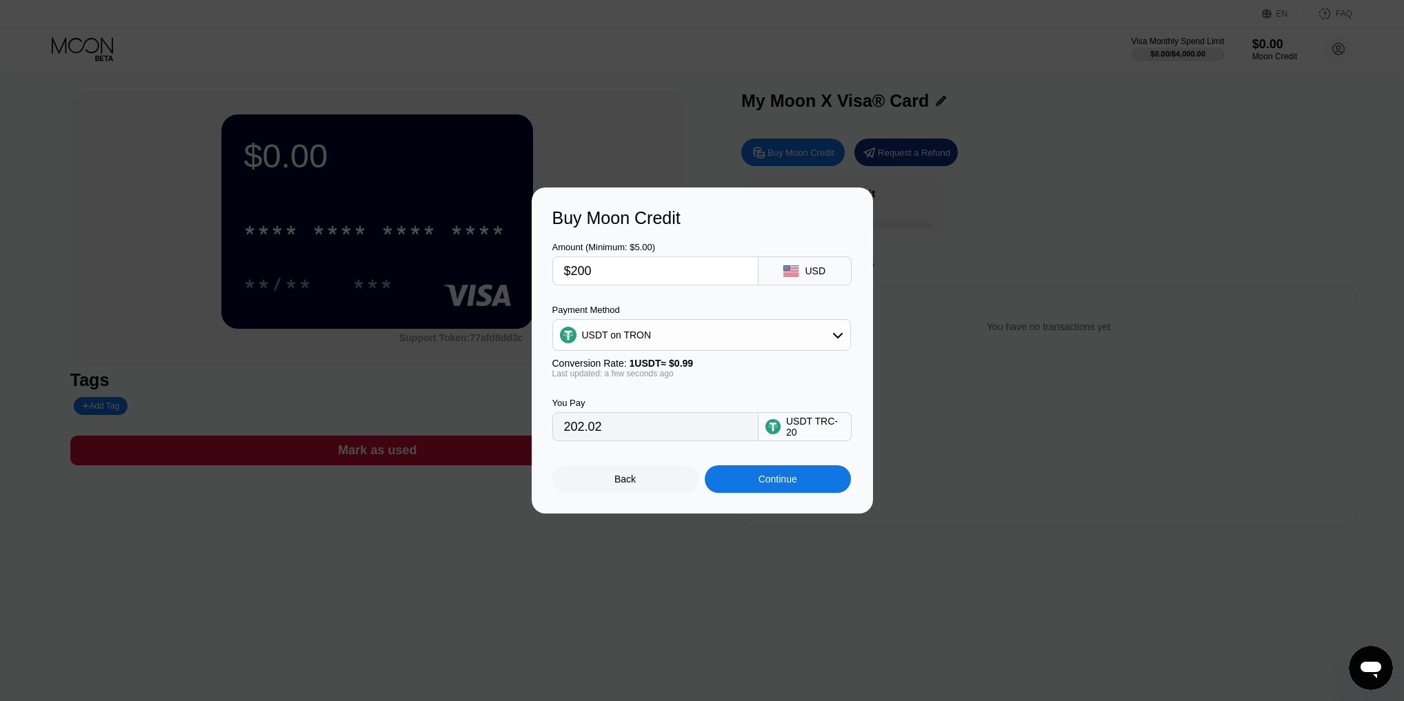
type input "$200"
click at [609, 510] on div "Buy Moon Credit Amount (Minimum: $5.00) $200 USD Payment Method USDT on TRON Co…" at bounding box center [702, 351] width 341 height 326
click at [615, 506] on div "Buy Moon Credit Amount (Minimum: $5.00) $200 USD Payment Method USDT on TRON Co…" at bounding box center [702, 351] width 341 height 326
click at [618, 504] on div "Buy Moon Credit Amount (Minimum: $5.00) $200 USD Payment Method USDT on TRON Co…" at bounding box center [702, 351] width 341 height 326
click at [624, 493] on div "Back" at bounding box center [625, 480] width 146 height 28
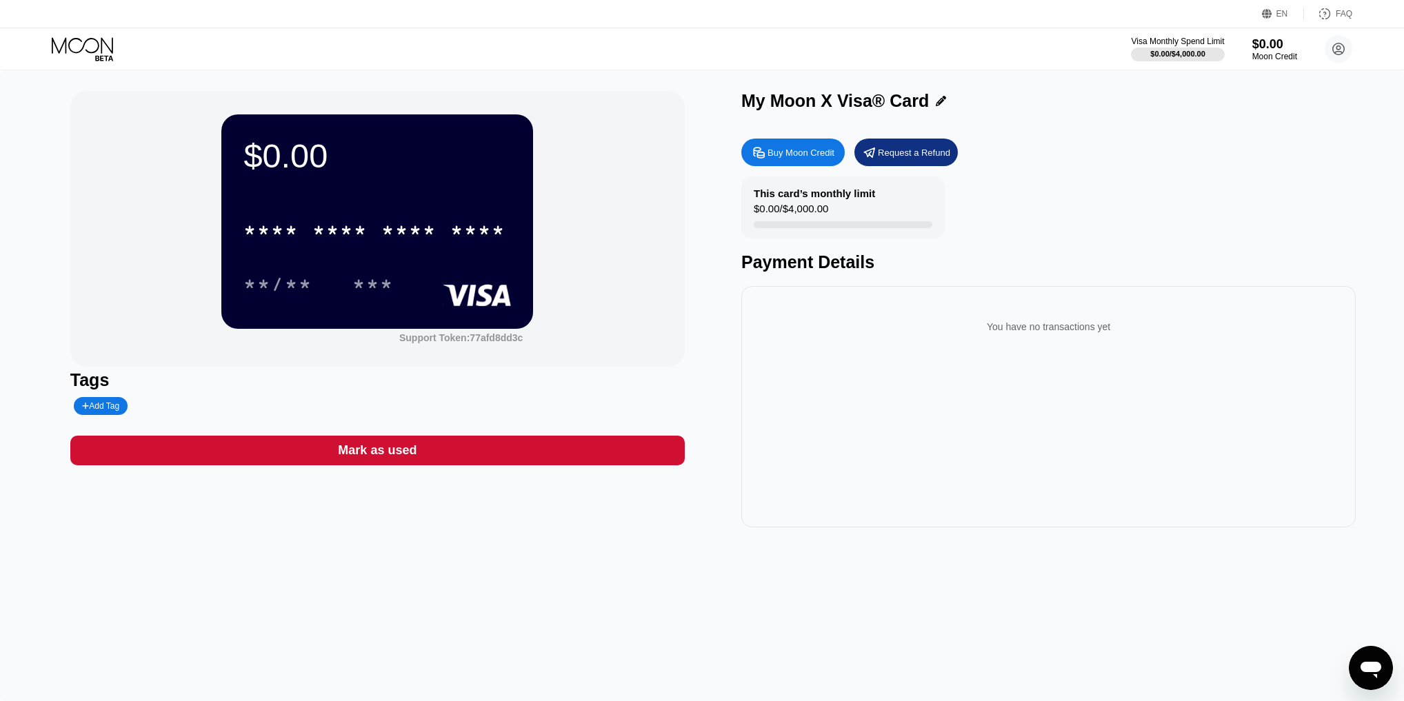
click at [1167, 397] on div "You have no transactions yet" at bounding box center [1048, 406] width 615 height 241
click at [228, 227] on div "$0.00 * * * * * * * * * * * * **** **/** ***" at bounding box center [377, 221] width 312 height 214
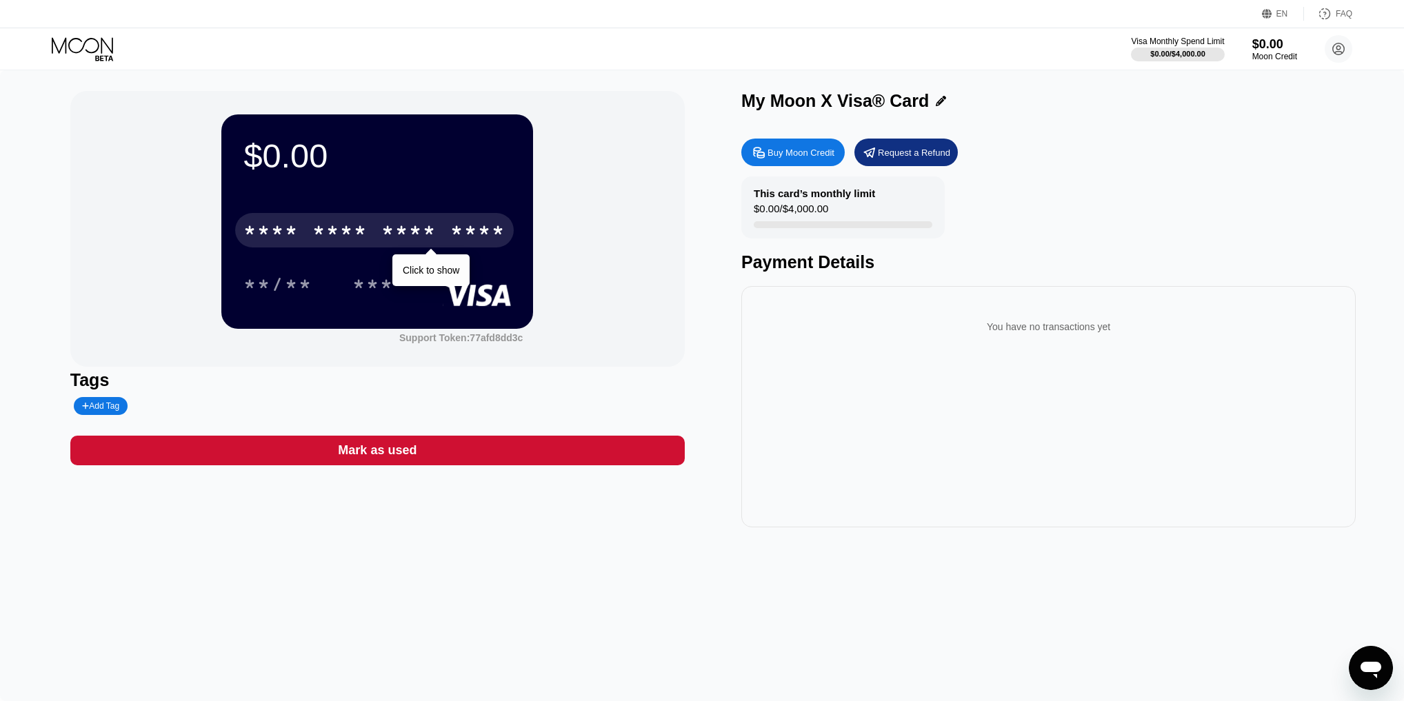
click at [278, 243] on div "* * * *" at bounding box center [270, 232] width 55 height 22
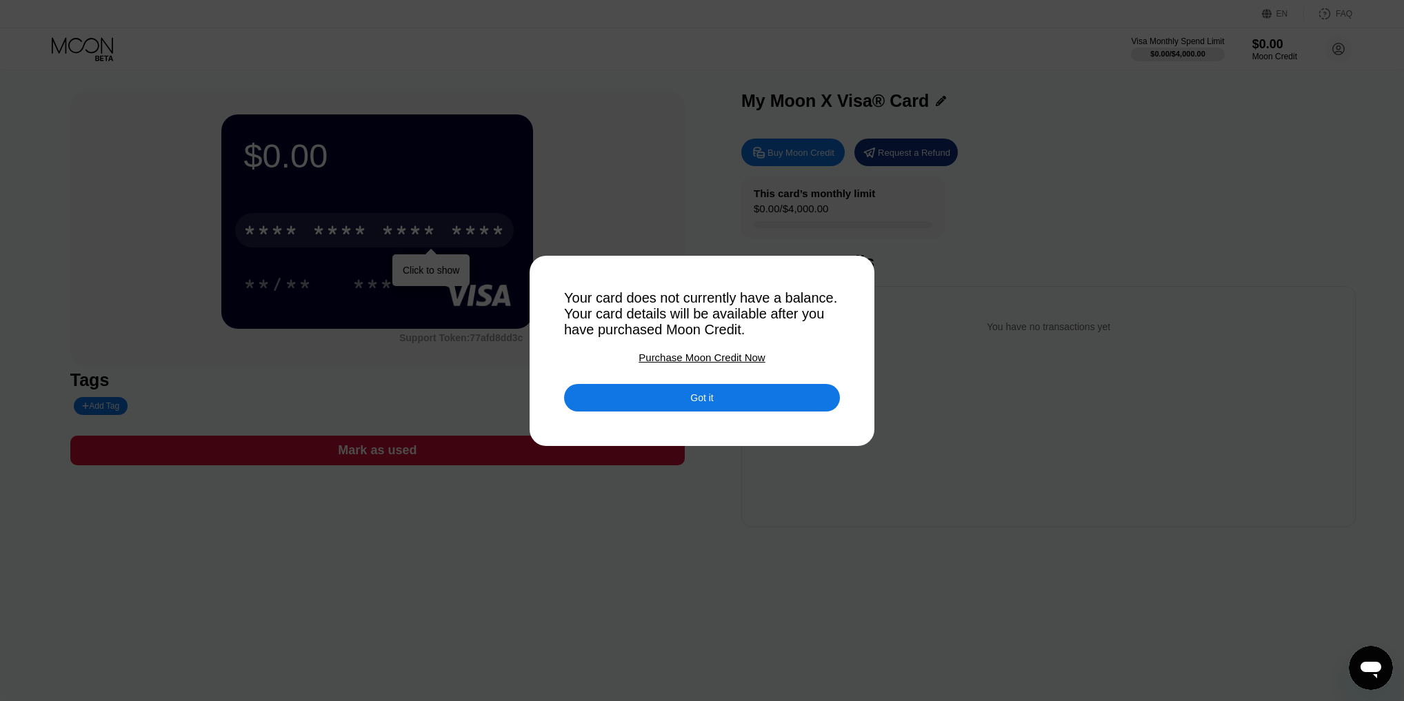
click at [630, 395] on div "Got it" at bounding box center [702, 398] width 276 height 28
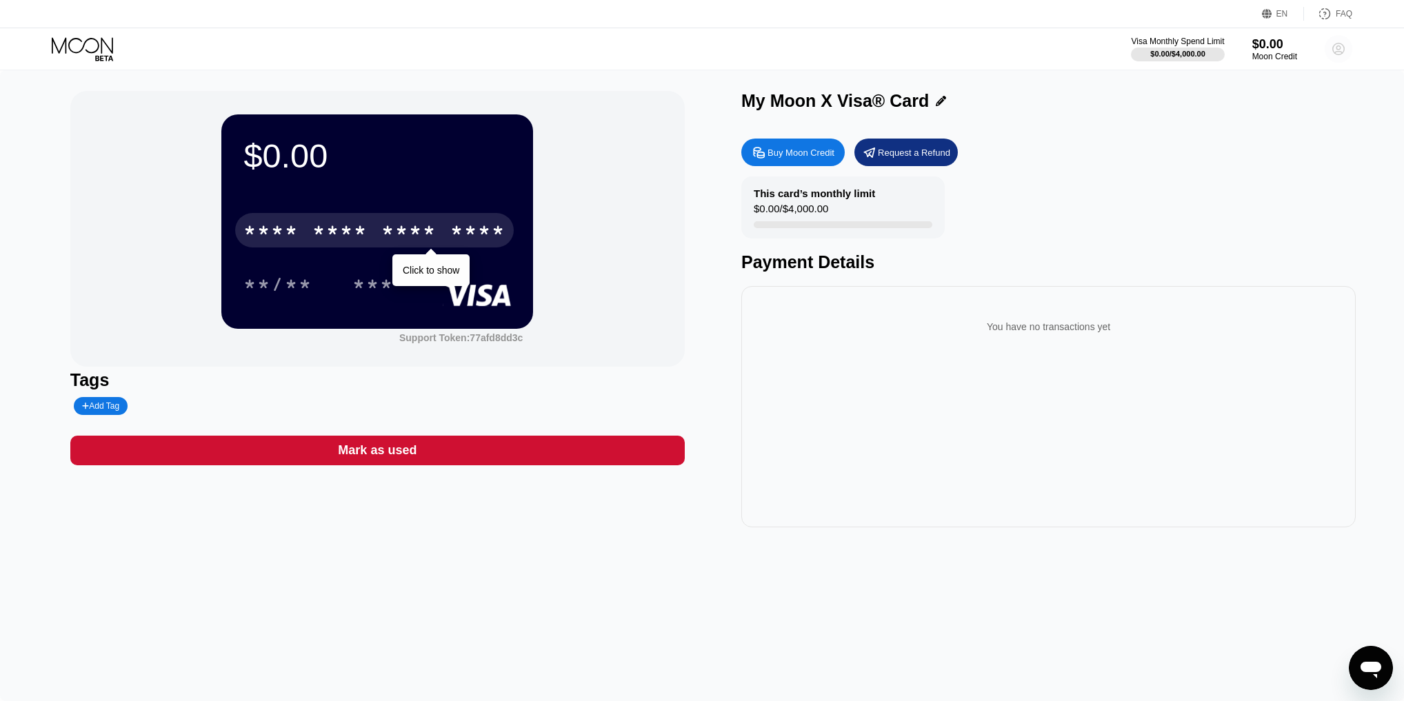
click at [1330, 48] on circle at bounding box center [1339, 49] width 28 height 28
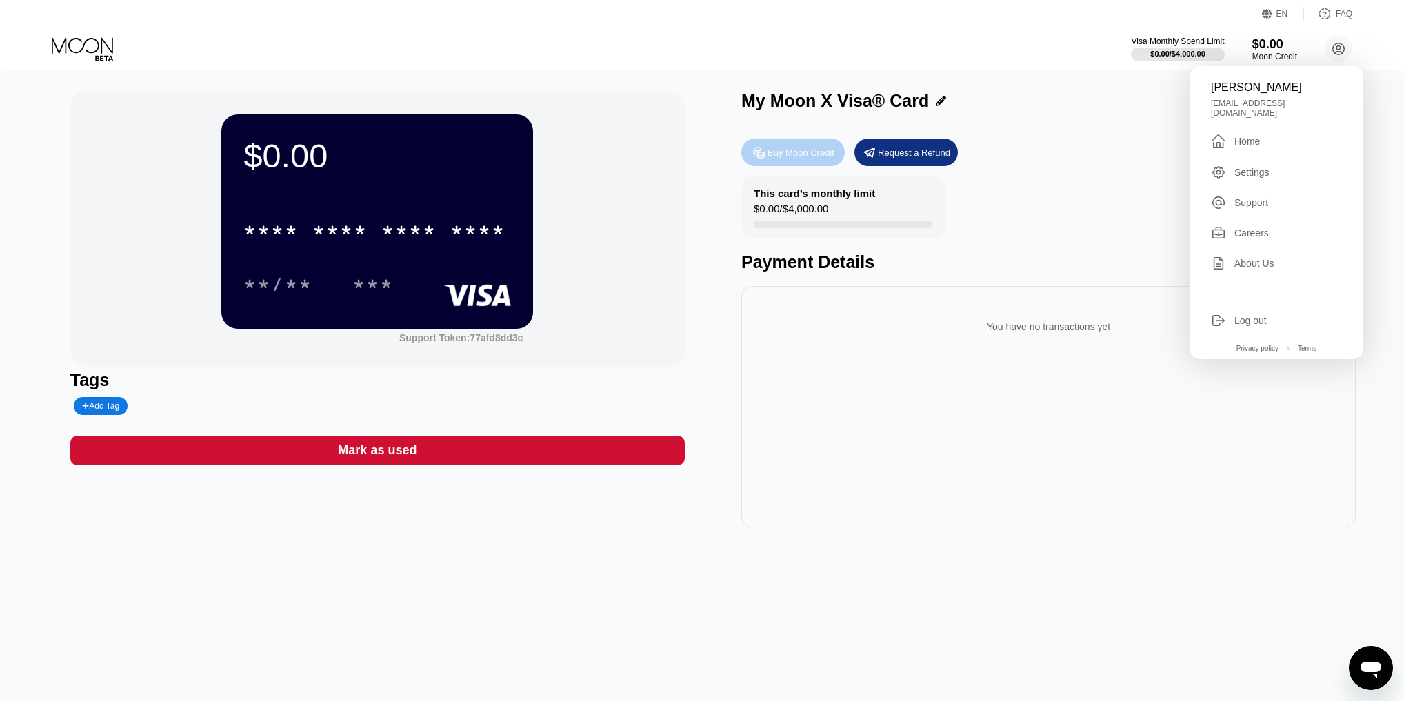
click at [767, 159] on div "Buy Moon Credit" at bounding box center [792, 153] width 103 height 28
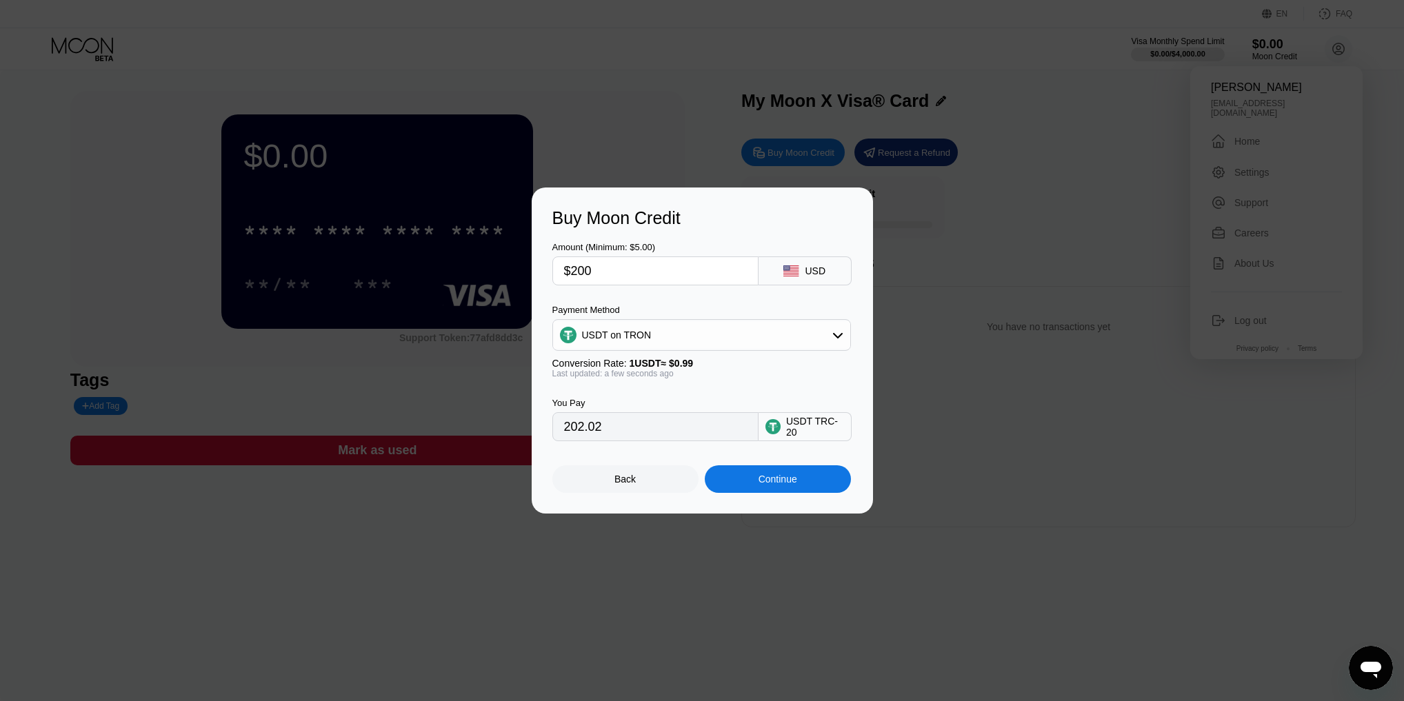
drag, startPoint x: 653, startPoint y: 276, endPoint x: 398, endPoint y: 277, distance: 255.2
click at [411, 276] on div "Buy Moon Credit Amount (Minimum: $5.00) $200 USD Payment Method USDT on TRON Co…" at bounding box center [702, 351] width 1404 height 326
type input "$5"
type input "5.05"
type input "$5"
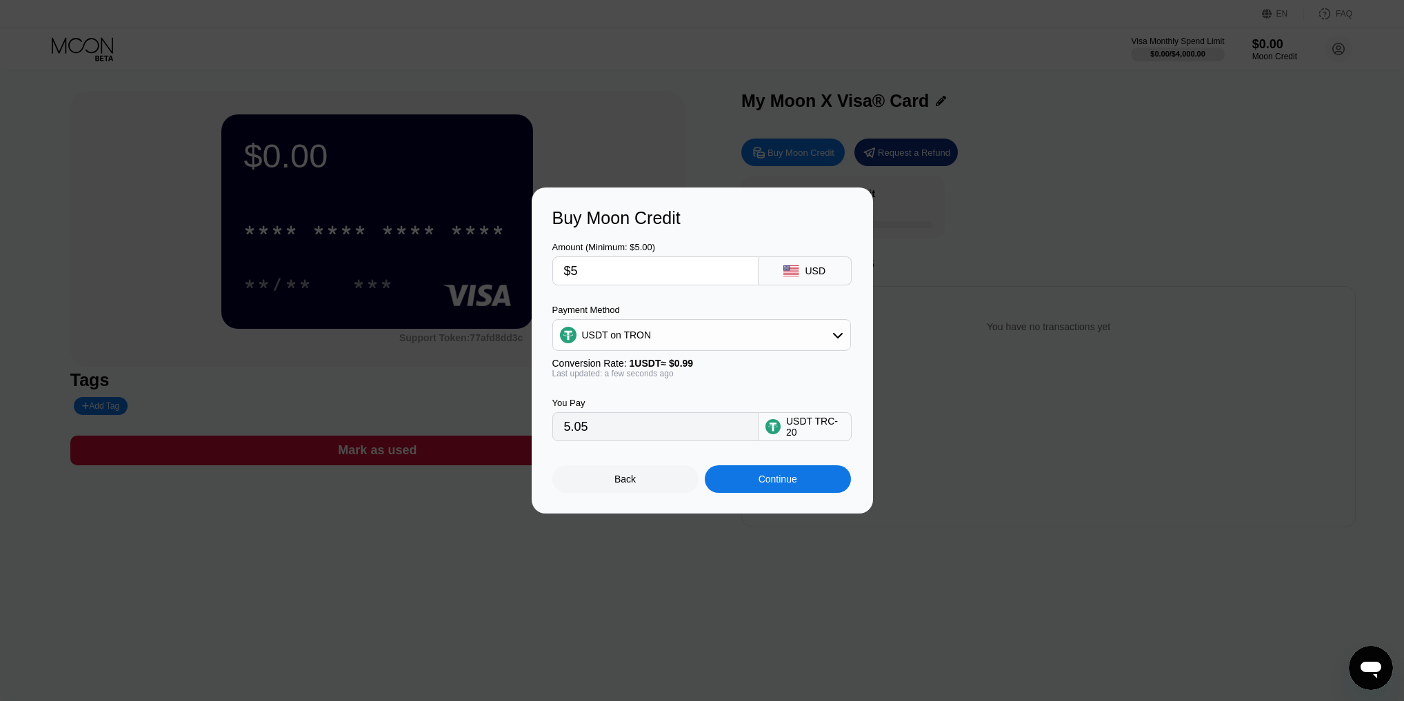
click at [588, 441] on div "5.05" at bounding box center [655, 426] width 206 height 29
click at [796, 485] on div "Continue" at bounding box center [778, 479] width 39 height 11
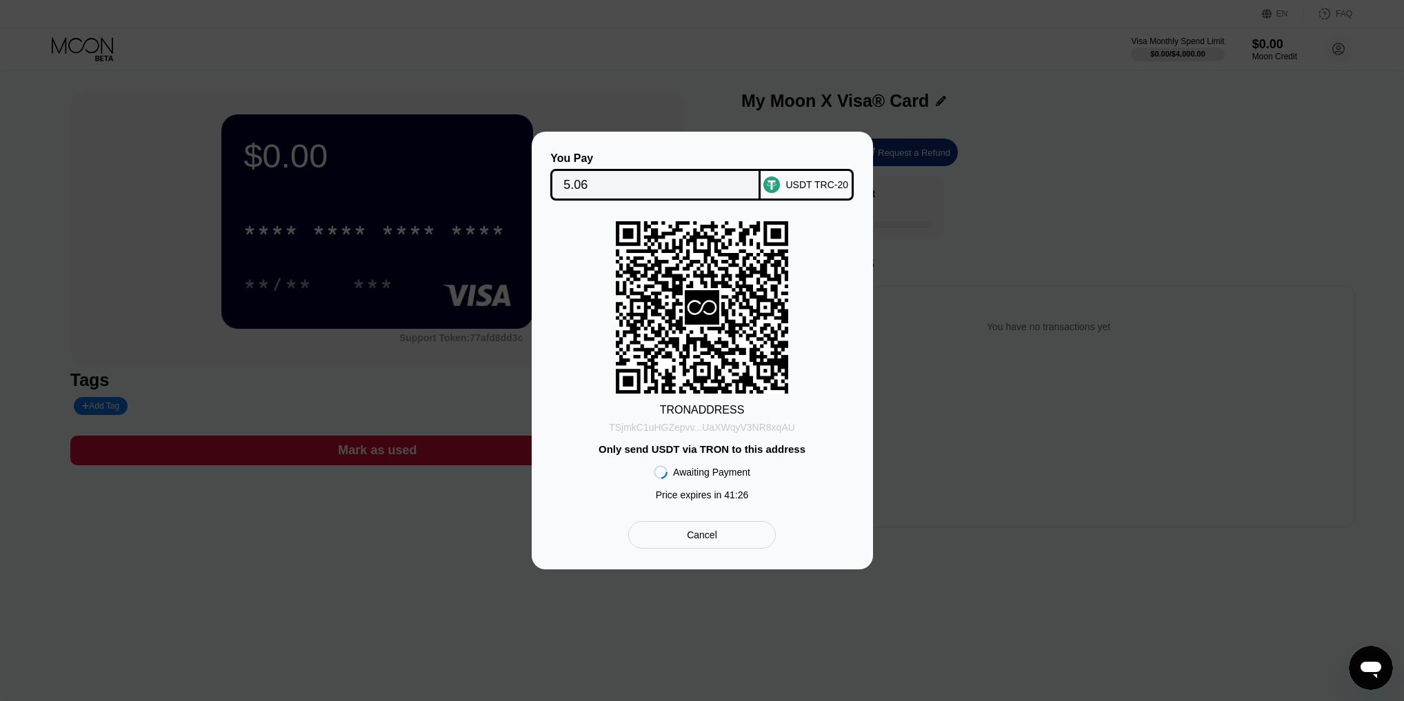
click at [726, 430] on div "TSjmkC1uHGZepvv...UaXWqyV3NR8xqAU" at bounding box center [702, 427] width 186 height 11
click at [811, 190] on div "USDT TRC-20" at bounding box center [807, 185] width 93 height 32
click at [690, 182] on input "5.06" at bounding box center [655, 185] width 184 height 28
click at [703, 557] on div "You Pay 5.06 USDT TRC-20 TRON ADDRESS TSjmkC1uHGZepvv...UaXWqyV3NR8xqAU Only se…" at bounding box center [702, 351] width 341 height 438
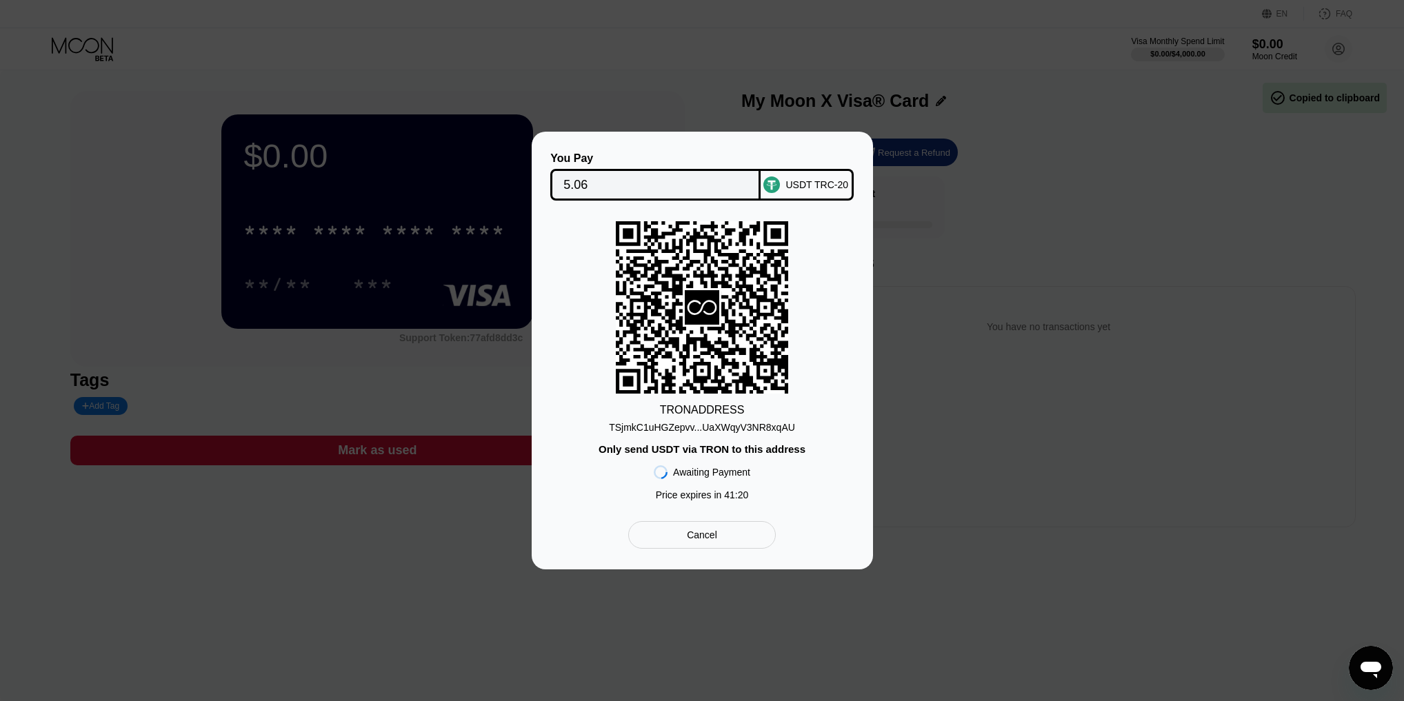
click at [708, 539] on div "Cancel" at bounding box center [702, 535] width 30 height 12
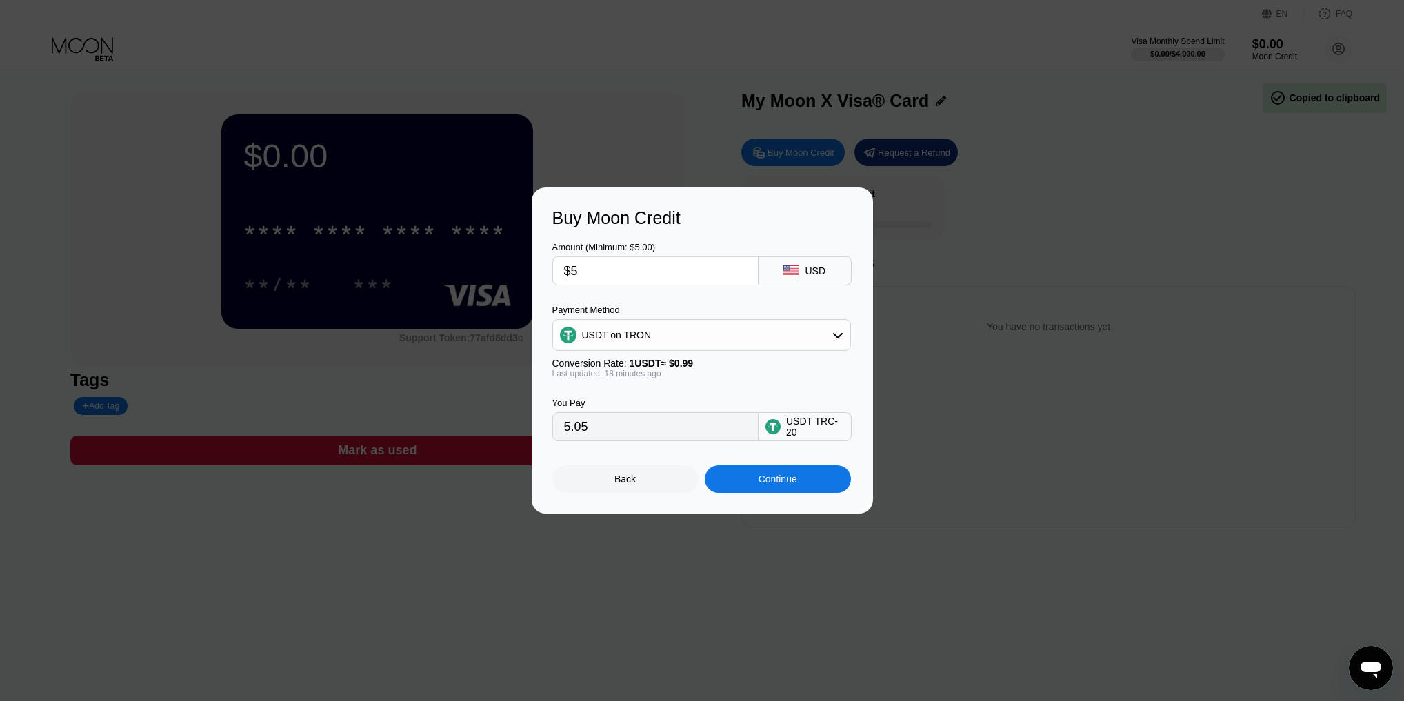
click at [811, 427] on div "USDT TRC-20" at bounding box center [815, 427] width 58 height 22
click at [676, 332] on div "USDT on TRON" at bounding box center [701, 335] width 297 height 28
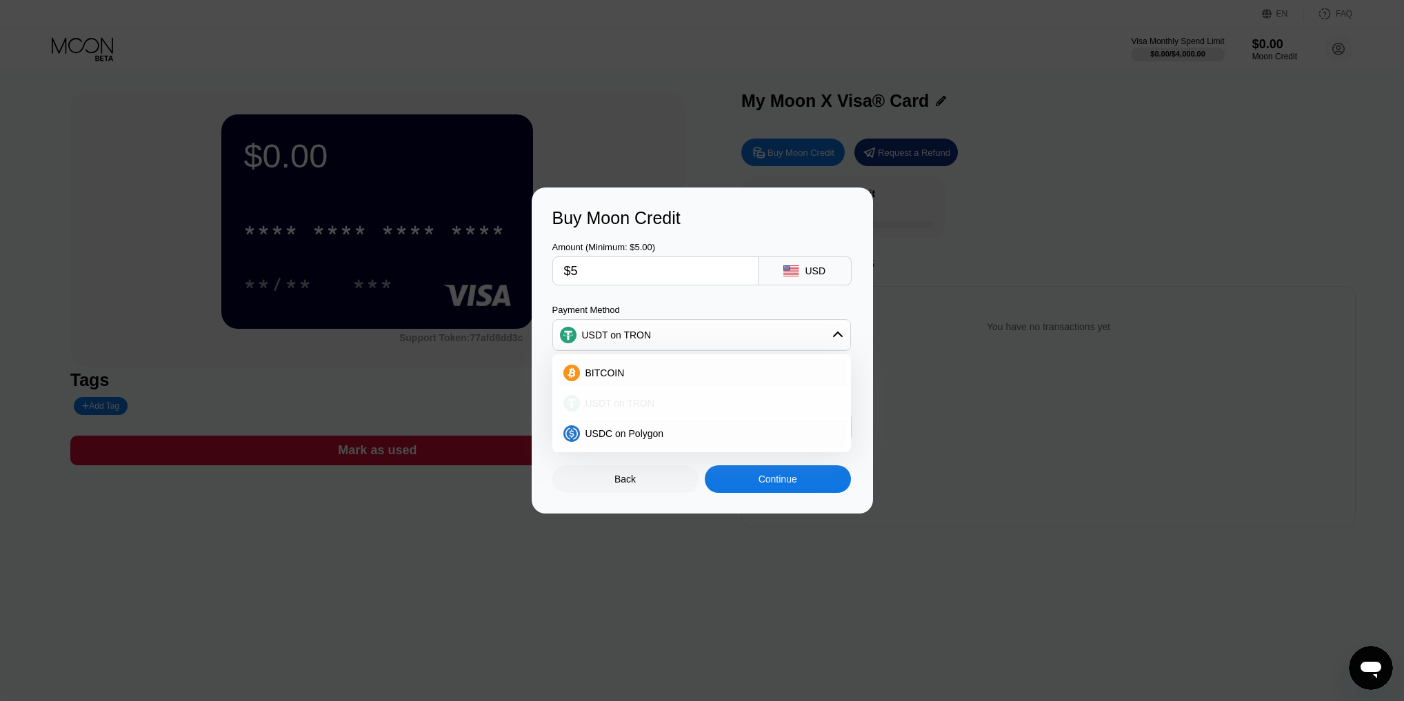
click at [659, 409] on div "USDT on TRON" at bounding box center [710, 403] width 260 height 11
click at [766, 468] on div "Back Continue" at bounding box center [702, 467] width 300 height 52
click at [770, 485] on div "Continue" at bounding box center [778, 479] width 39 height 11
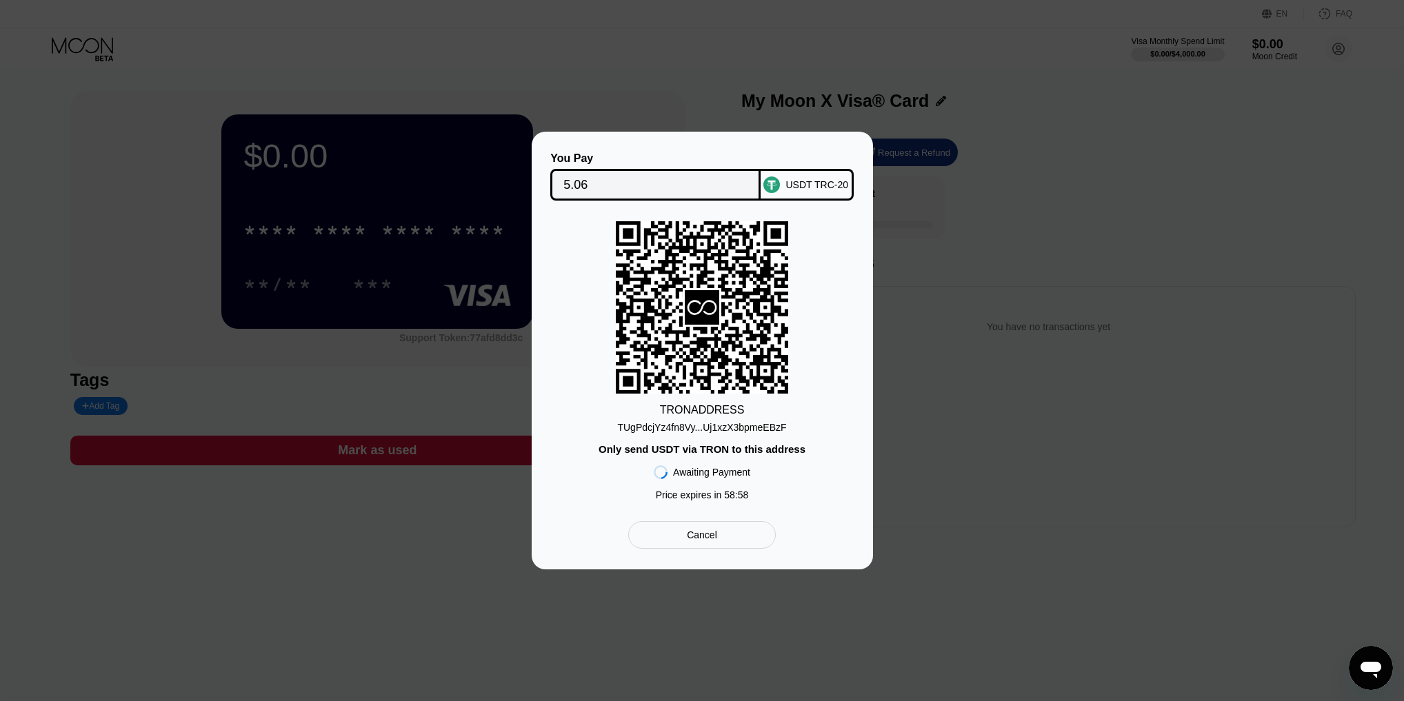
click at [748, 432] on div "TUgPdcjYz4fn8Vy...Uj1xzX3bpmeEBzF" at bounding box center [701, 427] width 169 height 11
click at [731, 433] on div "TUgPdcjYz4fn8Vy...Uj1xzX3bpmeEBzF" at bounding box center [701, 427] width 169 height 11
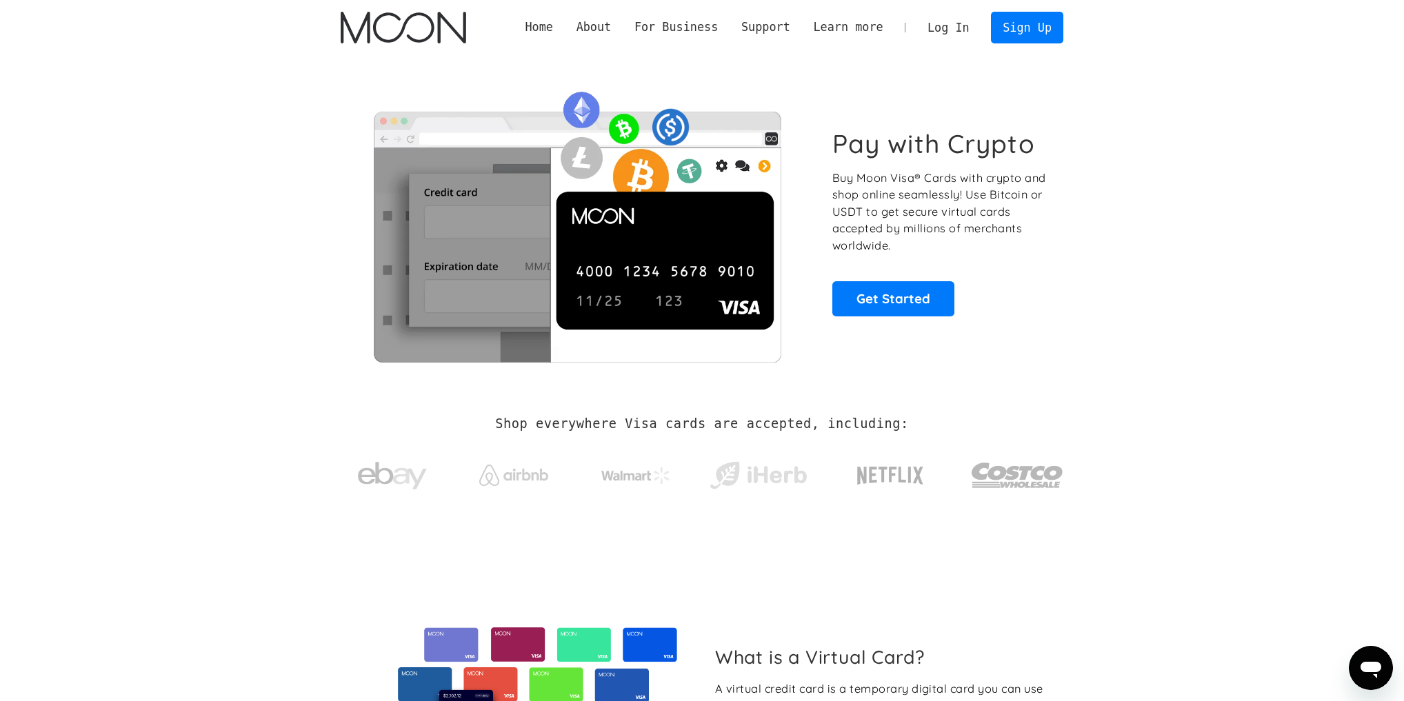
click at [966, 34] on link "Log In" at bounding box center [948, 27] width 65 height 30
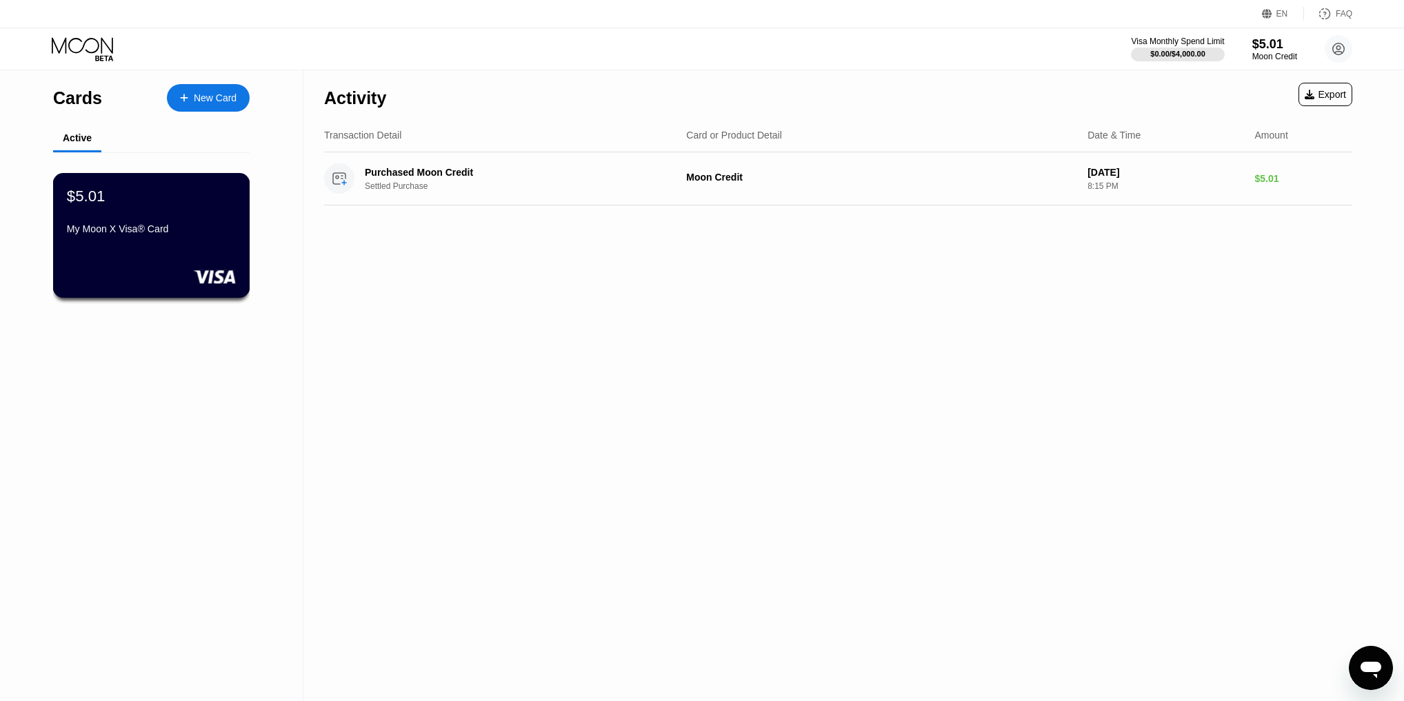
click at [138, 257] on div "$5.01 My Moon X Visa® Card" at bounding box center [151, 235] width 197 height 125
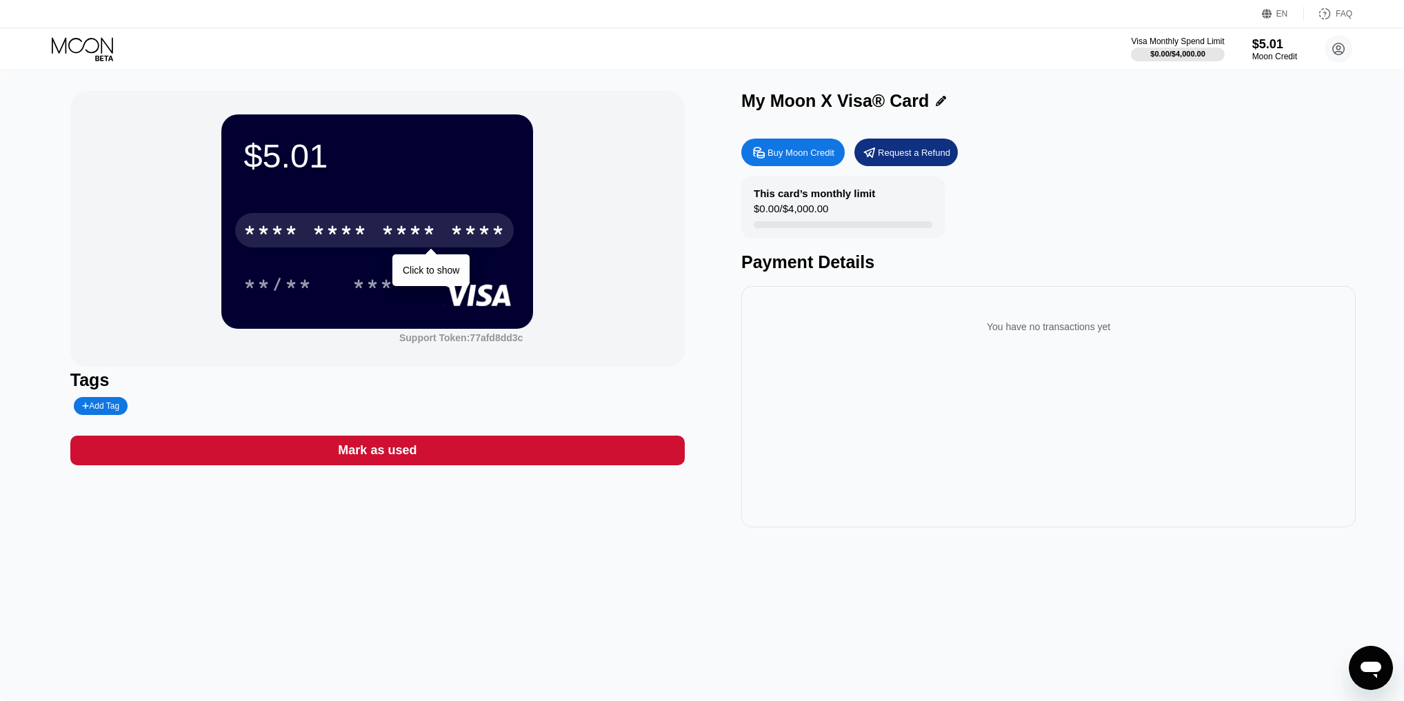
click at [310, 248] on div "* * * * * * * * * * * * ****" at bounding box center [374, 230] width 279 height 34
click at [430, 228] on div "* * * *" at bounding box center [408, 232] width 55 height 22
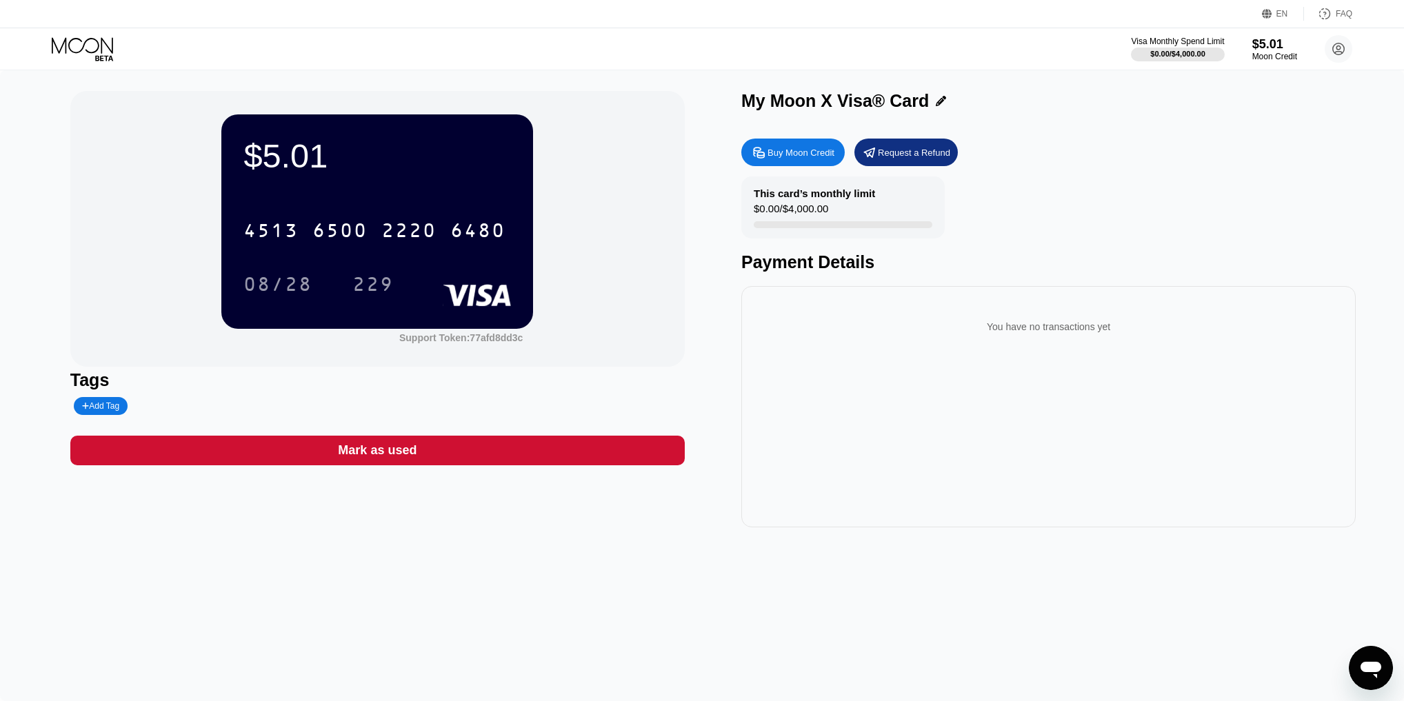
drag, startPoint x: 308, startPoint y: 98, endPoint x: 343, endPoint y: 136, distance: 51.7
drag, startPoint x: 343, startPoint y: 136, endPoint x: 1023, endPoint y: 345, distance: 711.4
click at [1023, 345] on div "You have no transactions yet" at bounding box center [1048, 327] width 592 height 39
click at [392, 290] on div "229" at bounding box center [372, 286] width 41 height 22
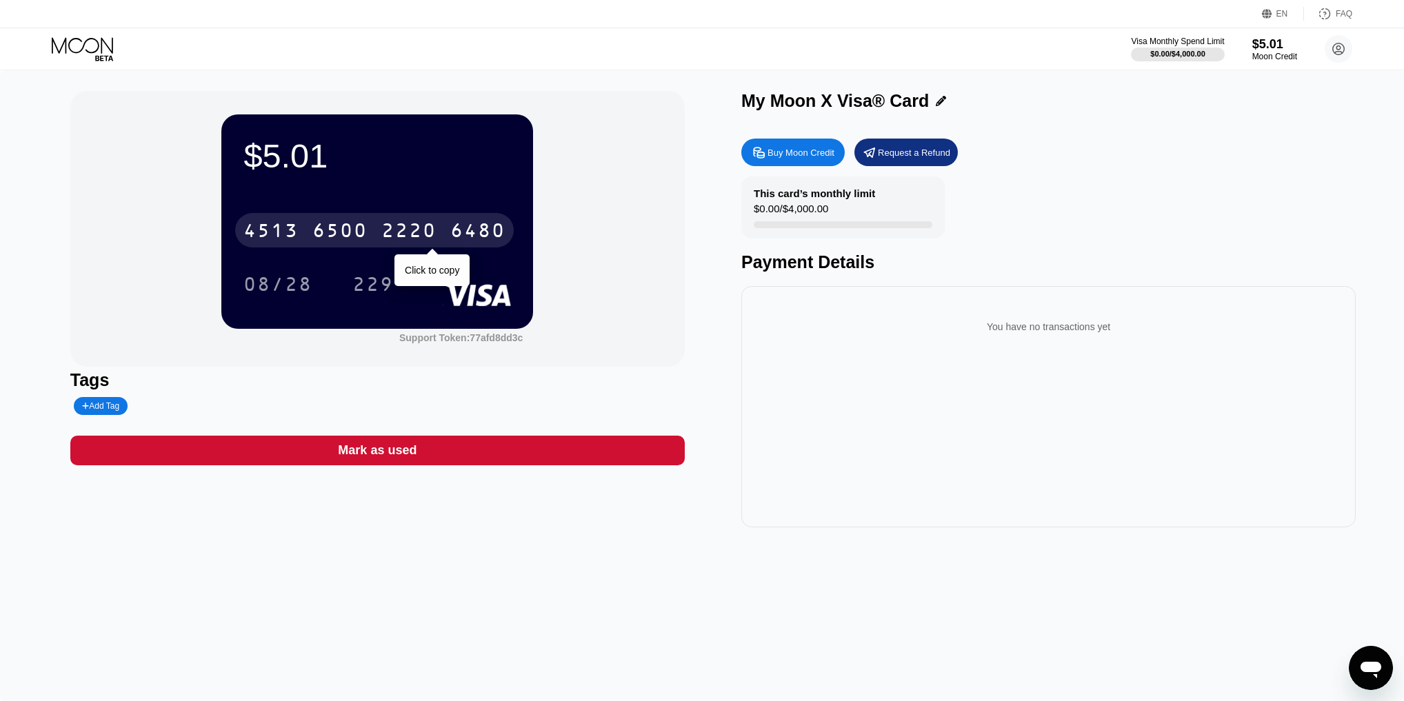
click at [381, 247] on div "4513 6500 2220 6480" at bounding box center [374, 230] width 279 height 34
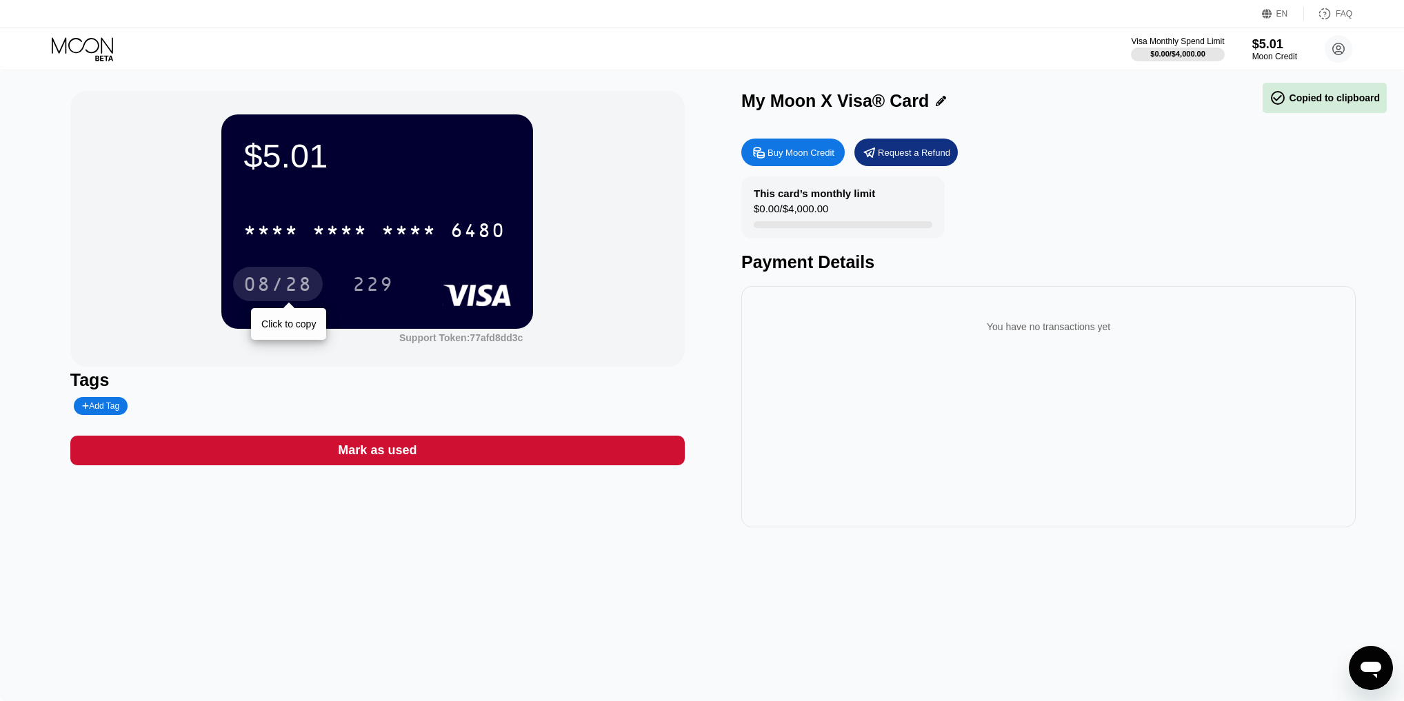
click at [239, 290] on div "08/28" at bounding box center [278, 284] width 90 height 34
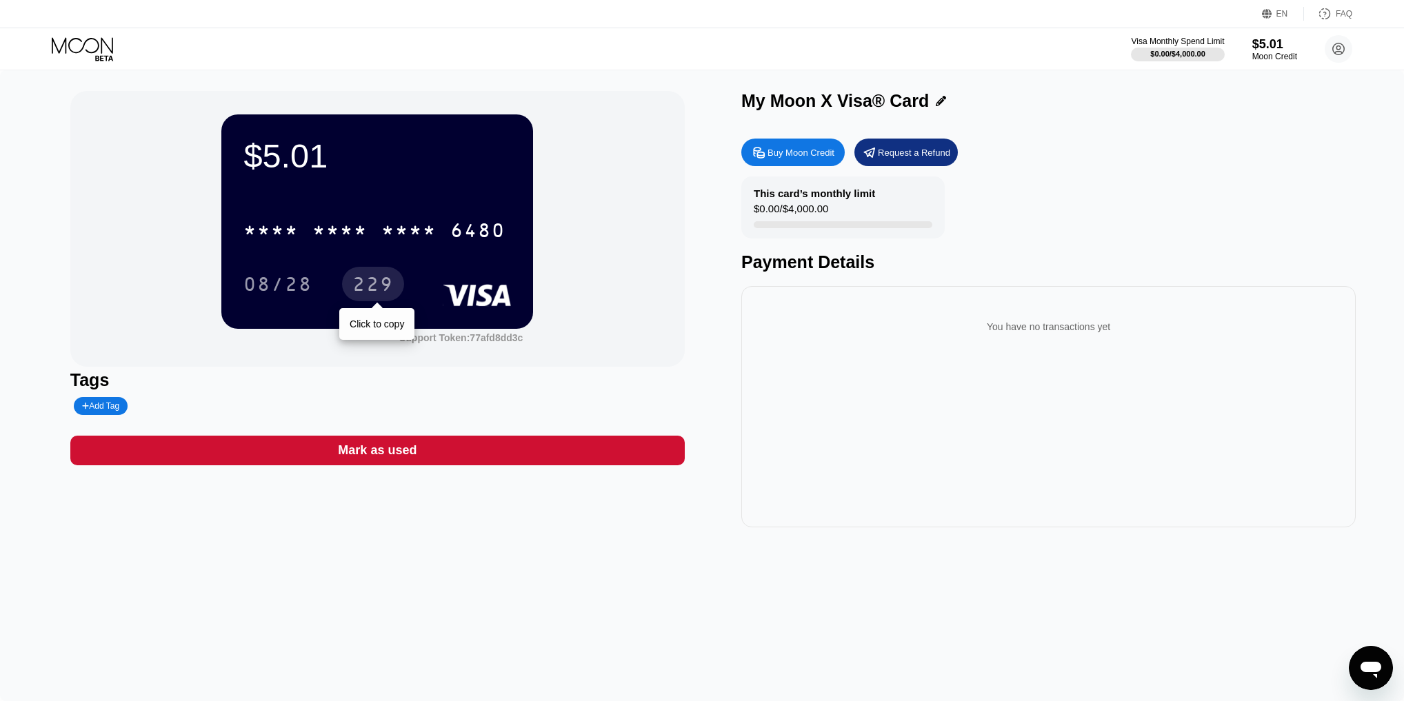
click at [370, 300] on div "229" at bounding box center [373, 284] width 62 height 34
click at [1008, 323] on div "You have no transactions yet" at bounding box center [1048, 327] width 592 height 39
click at [908, 154] on div "Request a Refund" at bounding box center [914, 153] width 72 height 12
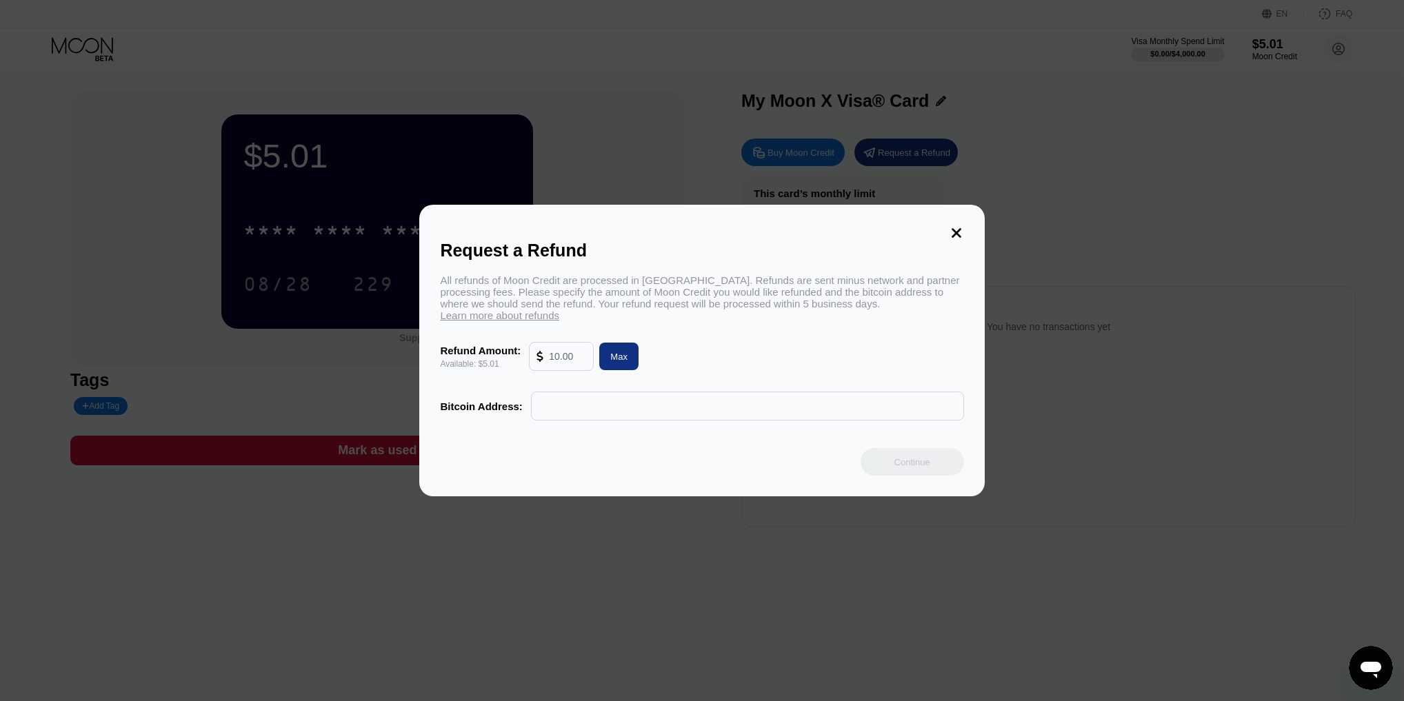
click at [615, 396] on input "text" at bounding box center [748, 406] width 418 height 28
click at [1118, 350] on div "Request a Refund All refunds of Moon Credit are processed in Bitcoin. Refunds a…" at bounding box center [702, 351] width 1404 height 292
click at [548, 364] on div at bounding box center [543, 357] width 12 height 28
click at [571, 356] on input "text" at bounding box center [567, 357] width 37 height 28
click at [959, 236] on icon at bounding box center [957, 233] width 10 height 10
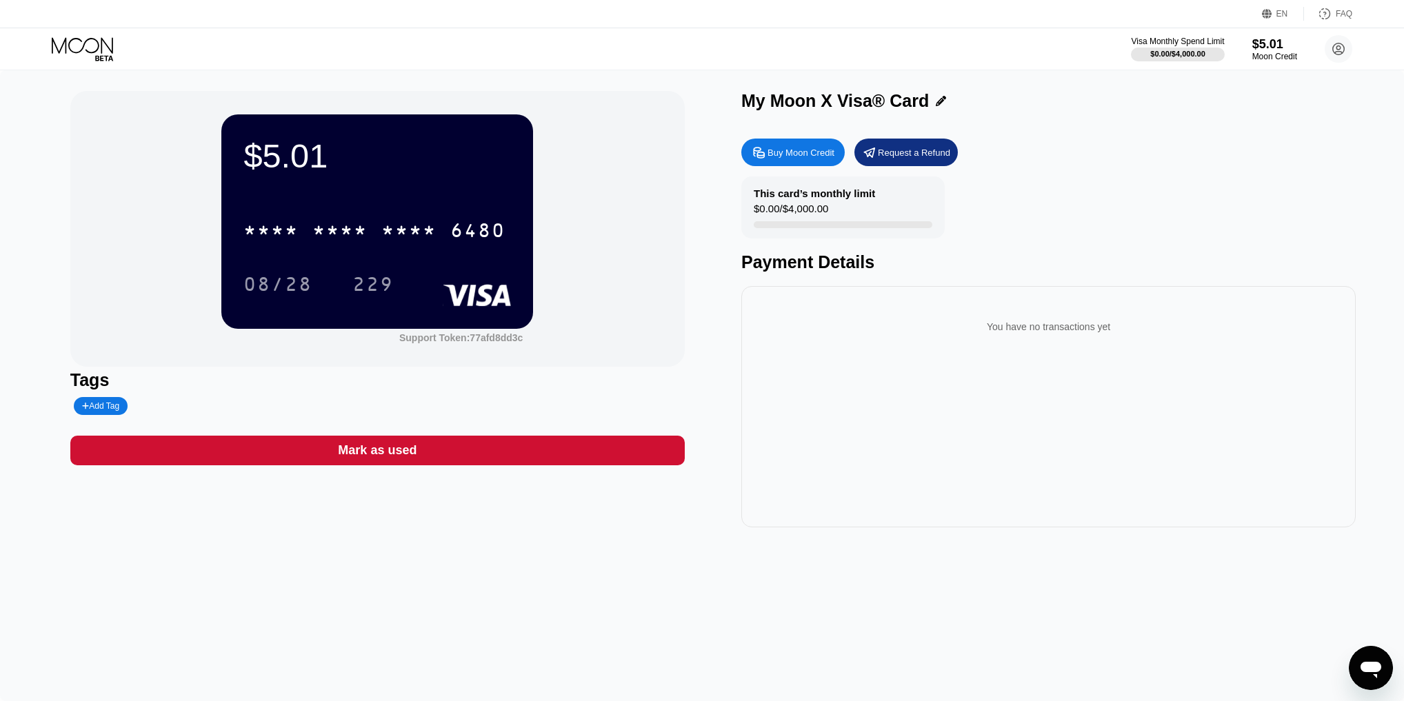
click at [491, 298] on rect at bounding box center [477, 295] width 68 height 22
click at [308, 150] on div "$5.01" at bounding box center [377, 156] width 268 height 39
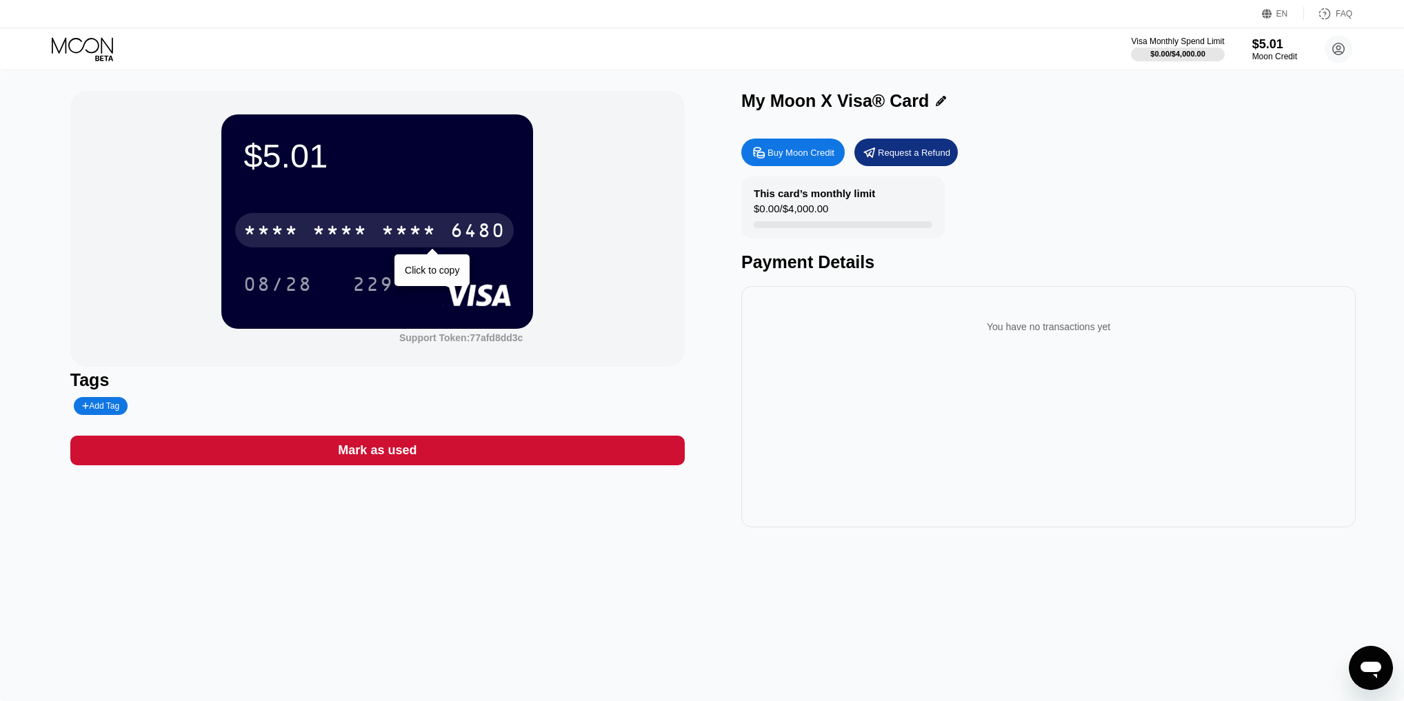
click at [323, 239] on div "* * * *" at bounding box center [339, 232] width 55 height 22
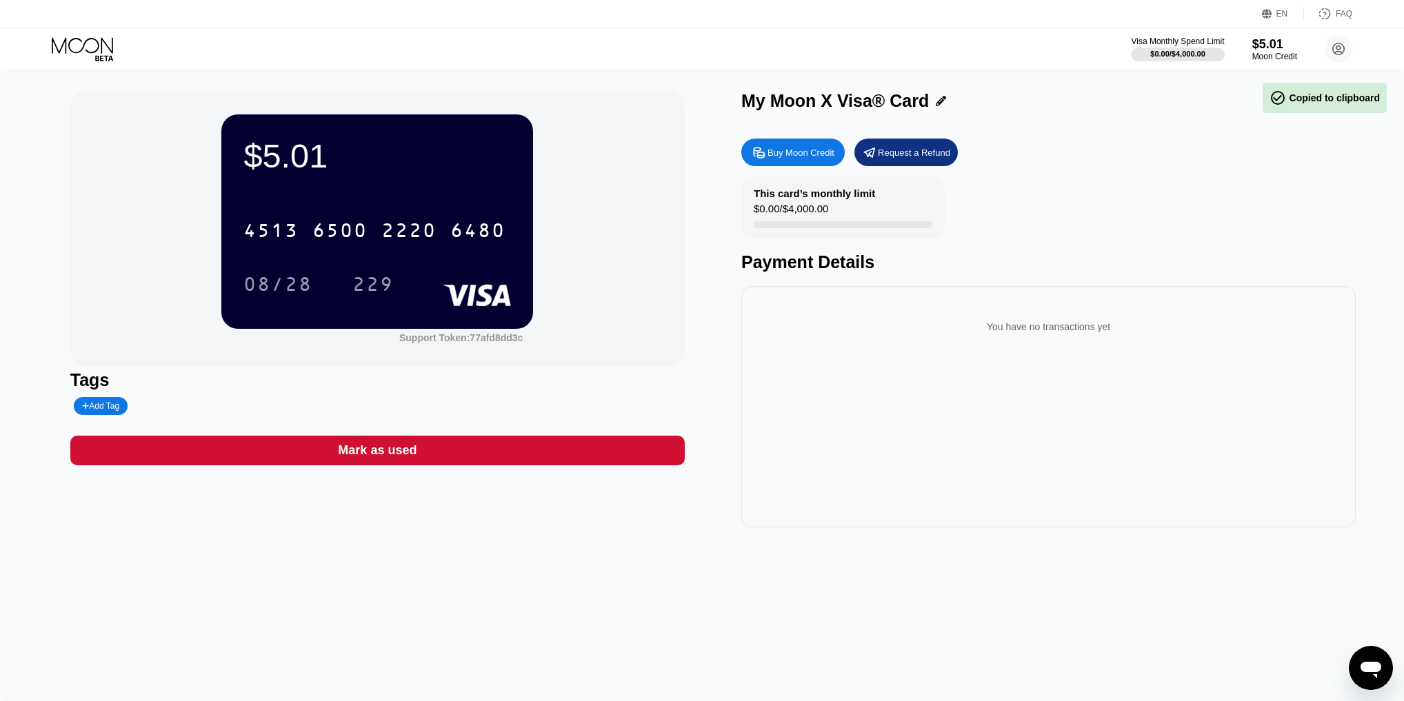
drag, startPoint x: 621, startPoint y: 386, endPoint x: 572, endPoint y: 159, distance: 232.8
click at [747, 554] on div "$5.01 4513 6500 2220 6480 08/28 229 Support Token: 77afd8dd3c Tags Add Tag Mark…" at bounding box center [702, 385] width 1404 height 631
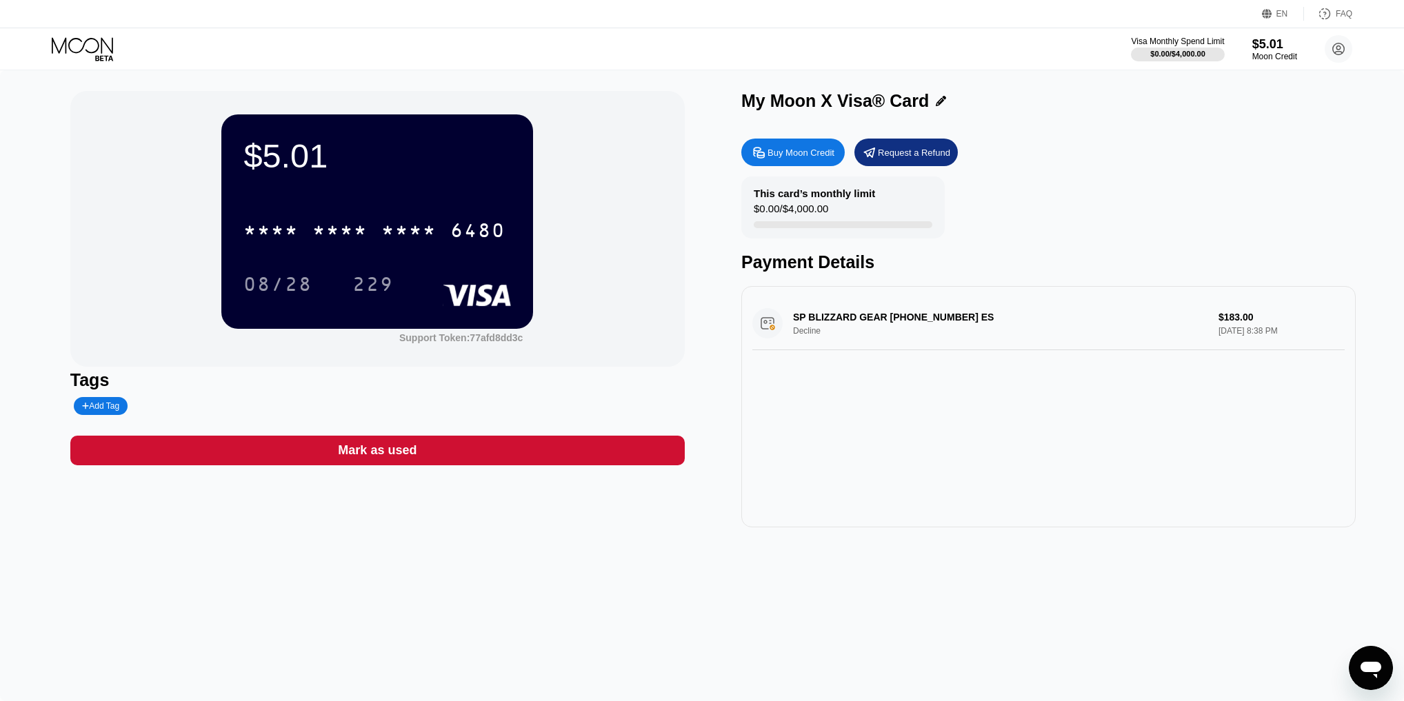
click at [772, 335] on div "SP BLIZZARD GEAR [PHONE_NUMBER] ES Decline $183.00 [DATE] 8:38 PM" at bounding box center [1048, 323] width 592 height 53
click at [990, 329] on div "SP BLIZZARD GEAR [PHONE_NUMBER] ES Decline $183.00 [DATE] 8:38 PM" at bounding box center [1048, 323] width 592 height 53
click at [1041, 326] on div "SP BLIZZARD GEAR [PHONE_NUMBER] ES Decline $183.00 [DATE] 8:38 PM" at bounding box center [1048, 323] width 592 height 53
click at [1264, 329] on div "SP BLIZZARD GEAR [PHONE_NUMBER] ES Decline $183.00 [DATE] 8:38 PM" at bounding box center [1048, 323] width 592 height 53
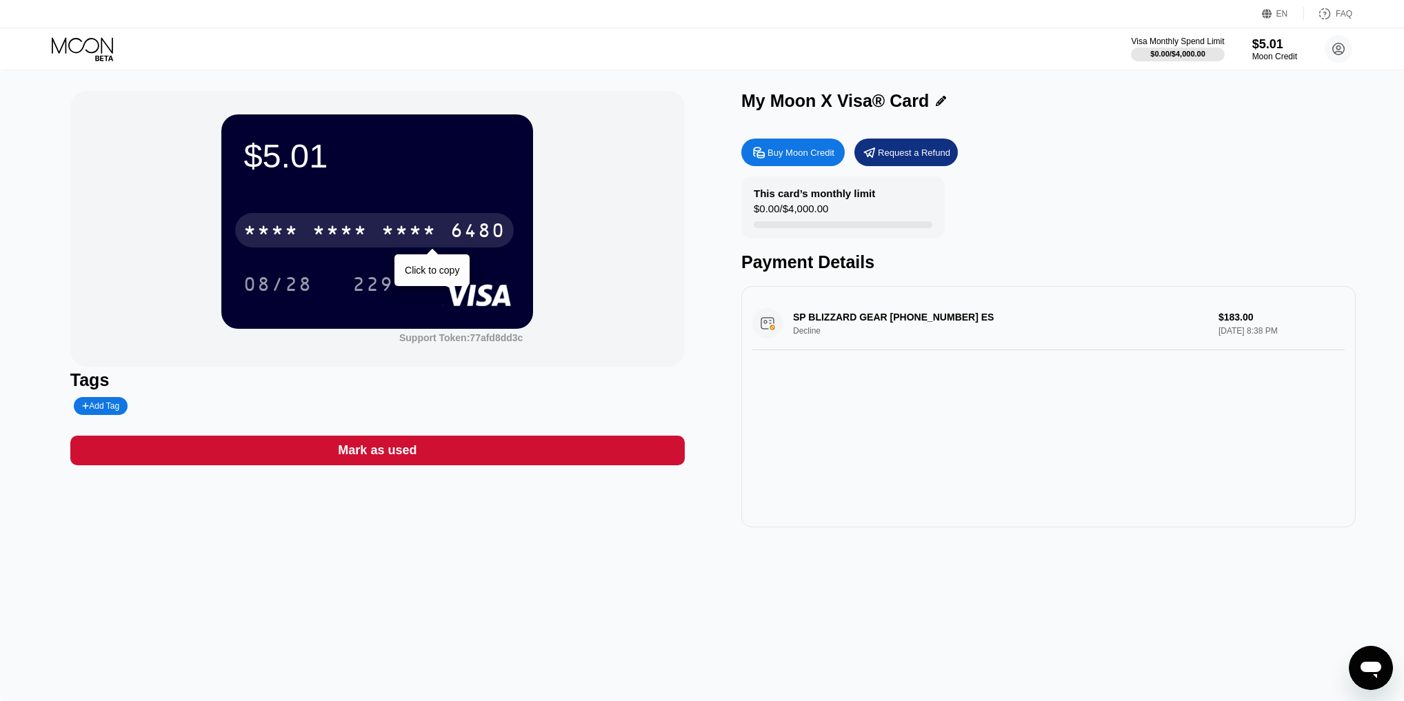
click at [384, 248] on div "* * * * * * * * * * * * 6480" at bounding box center [374, 230] width 279 height 34
click at [355, 222] on div "* * * * * * * * * * * * 6480" at bounding box center [374, 230] width 279 height 34
